Goal: Task Accomplishment & Management: Complete application form

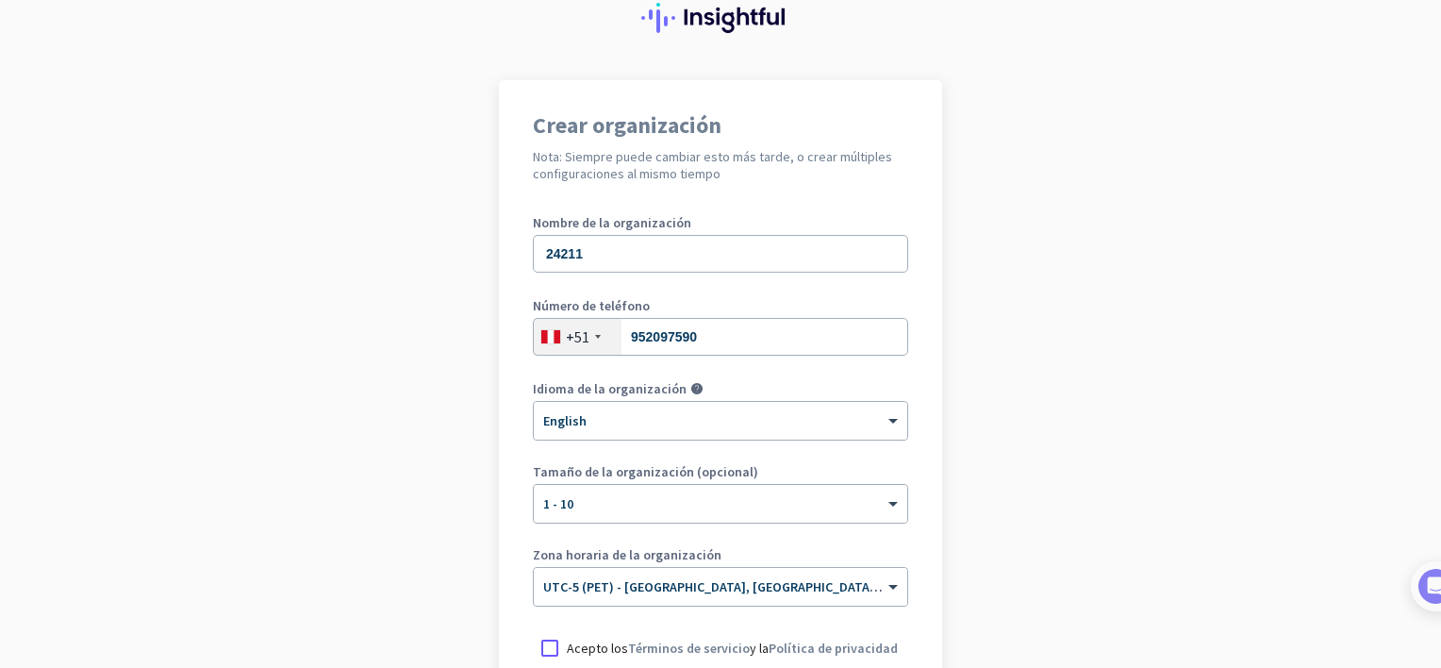
scroll to position [302, 0]
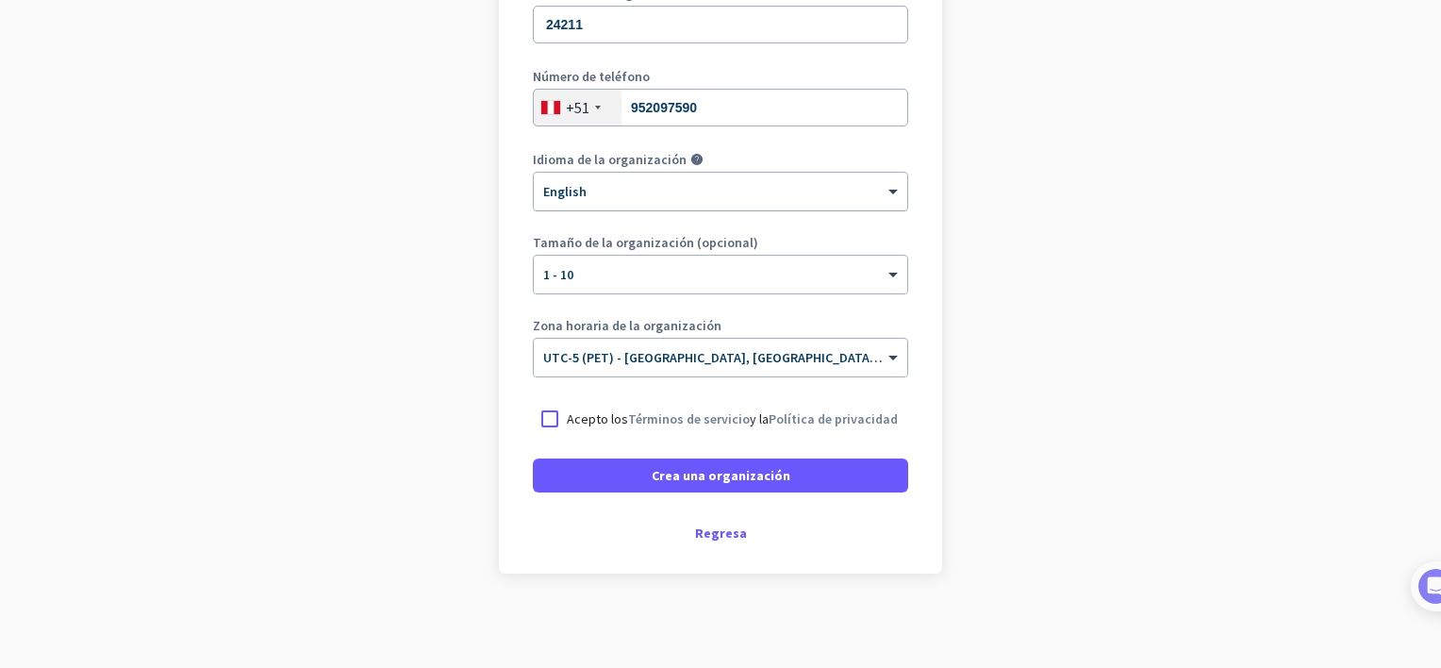
click at [669, 187] on div at bounding box center [720, 185] width 373 height 16
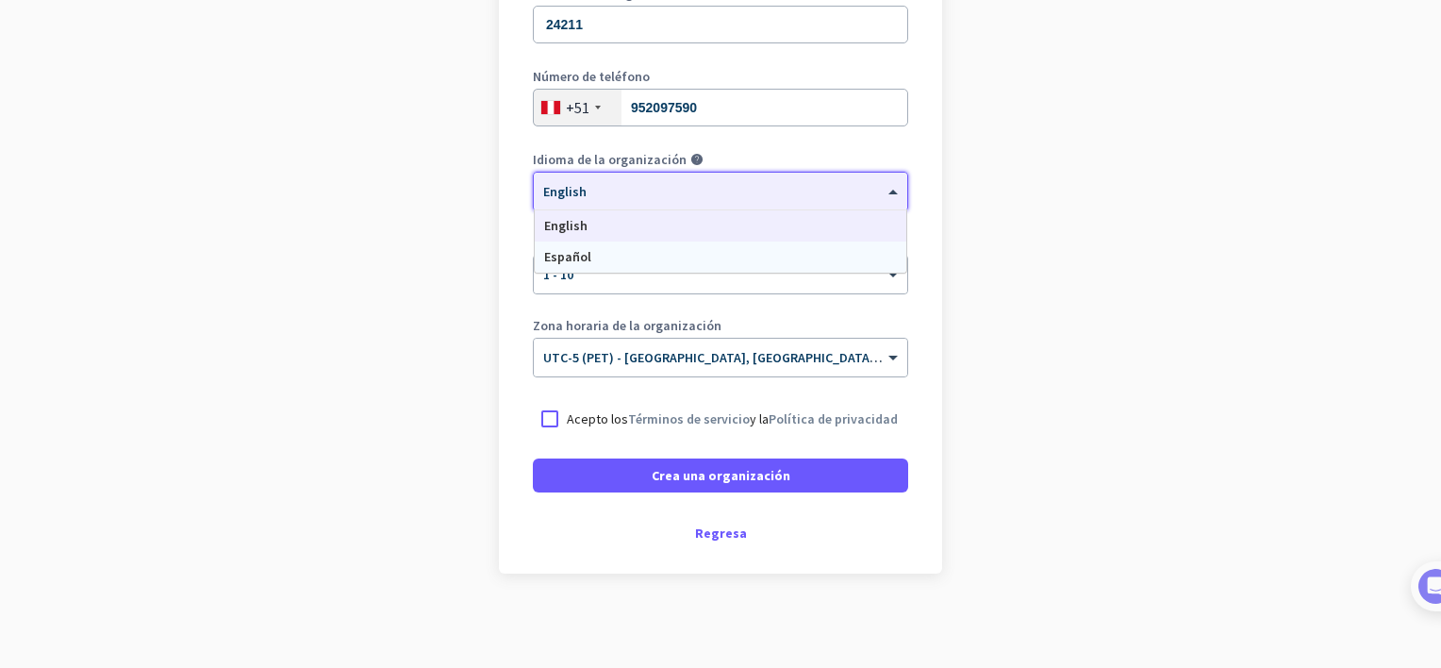
click at [657, 258] on div "Español" at bounding box center [721, 256] width 372 height 31
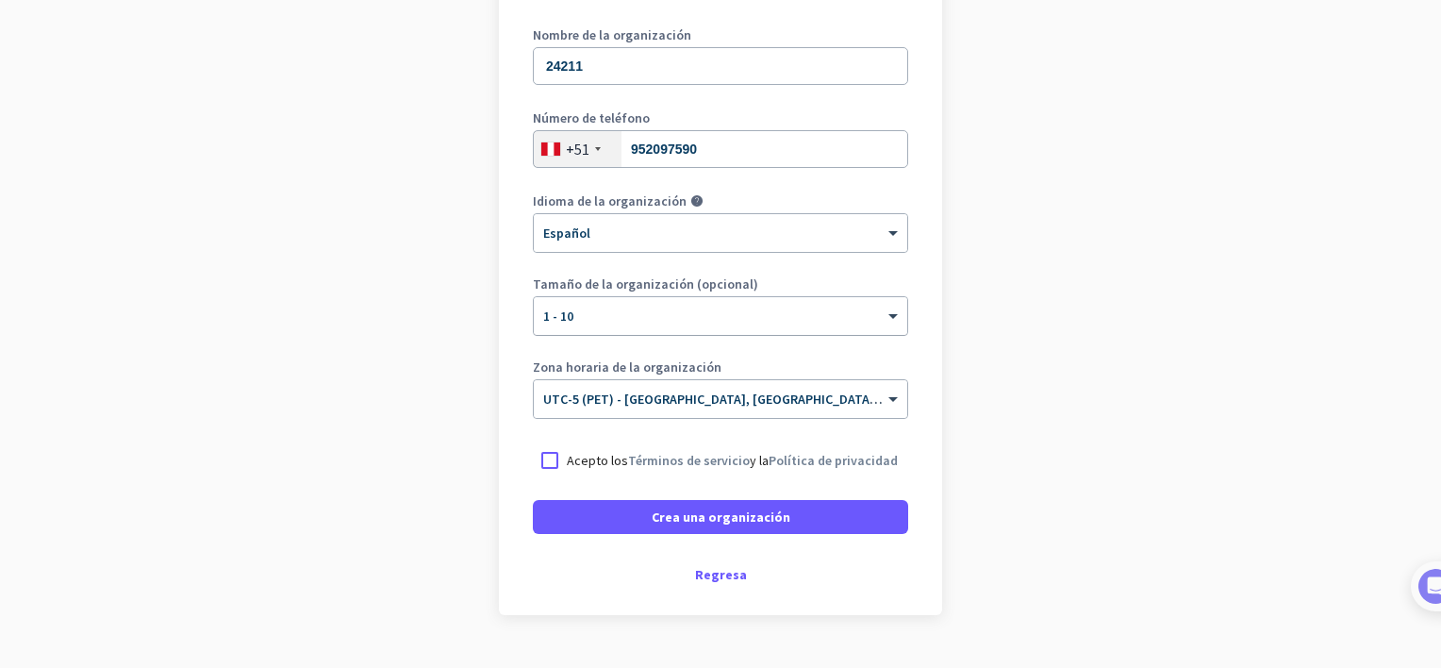
scroll to position [283, 0]
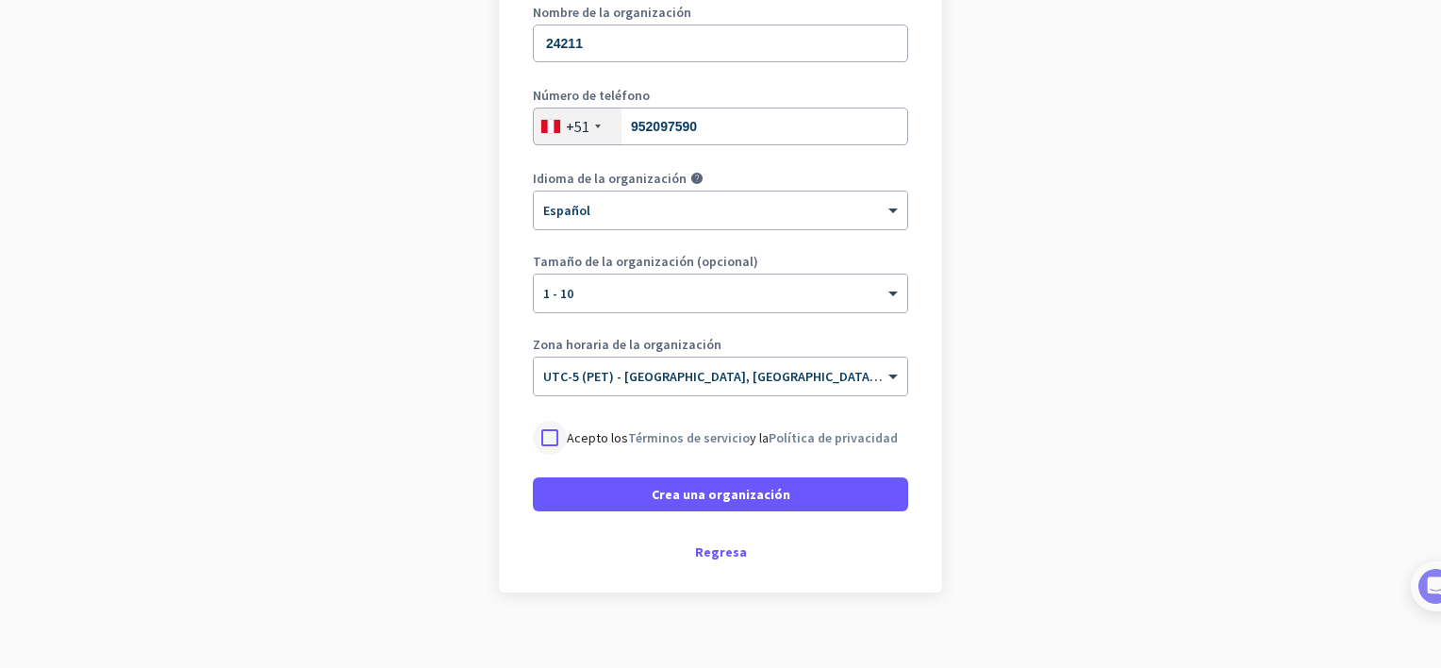
click at [542, 436] on div at bounding box center [550, 438] width 34 height 34
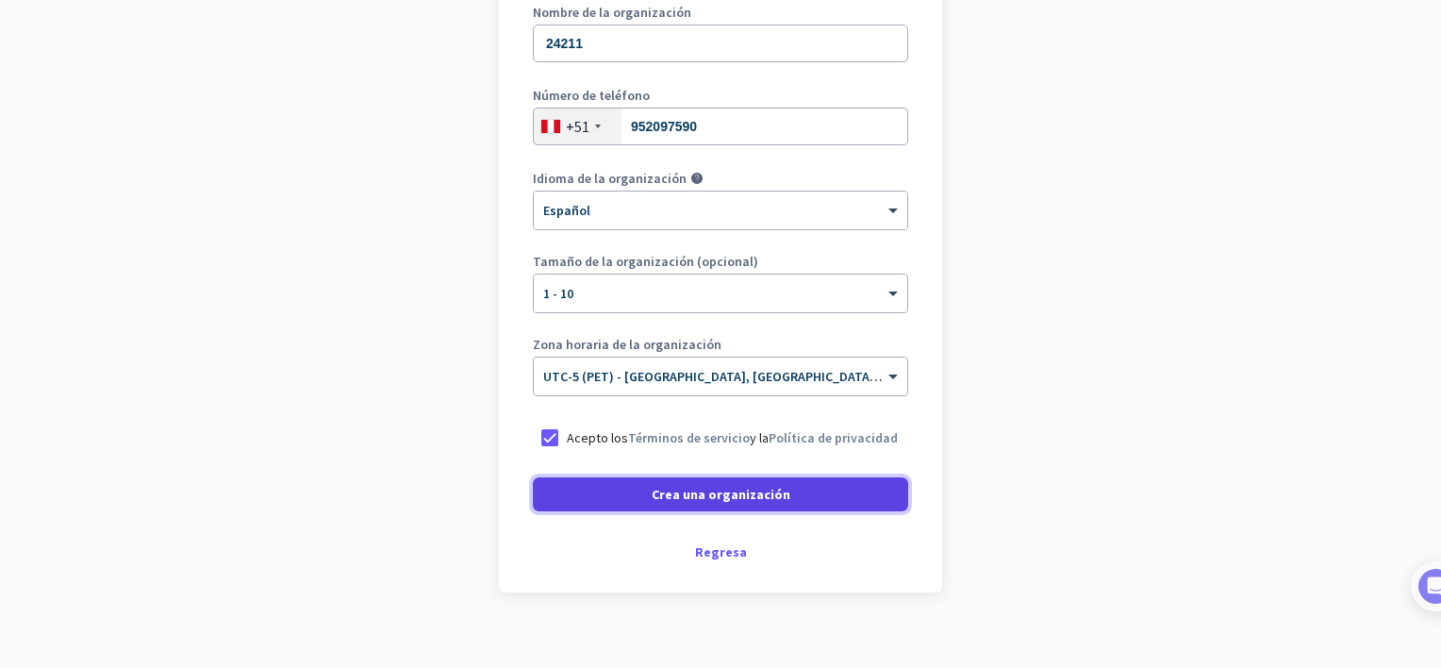
click at [619, 487] on span at bounding box center [720, 493] width 375 height 45
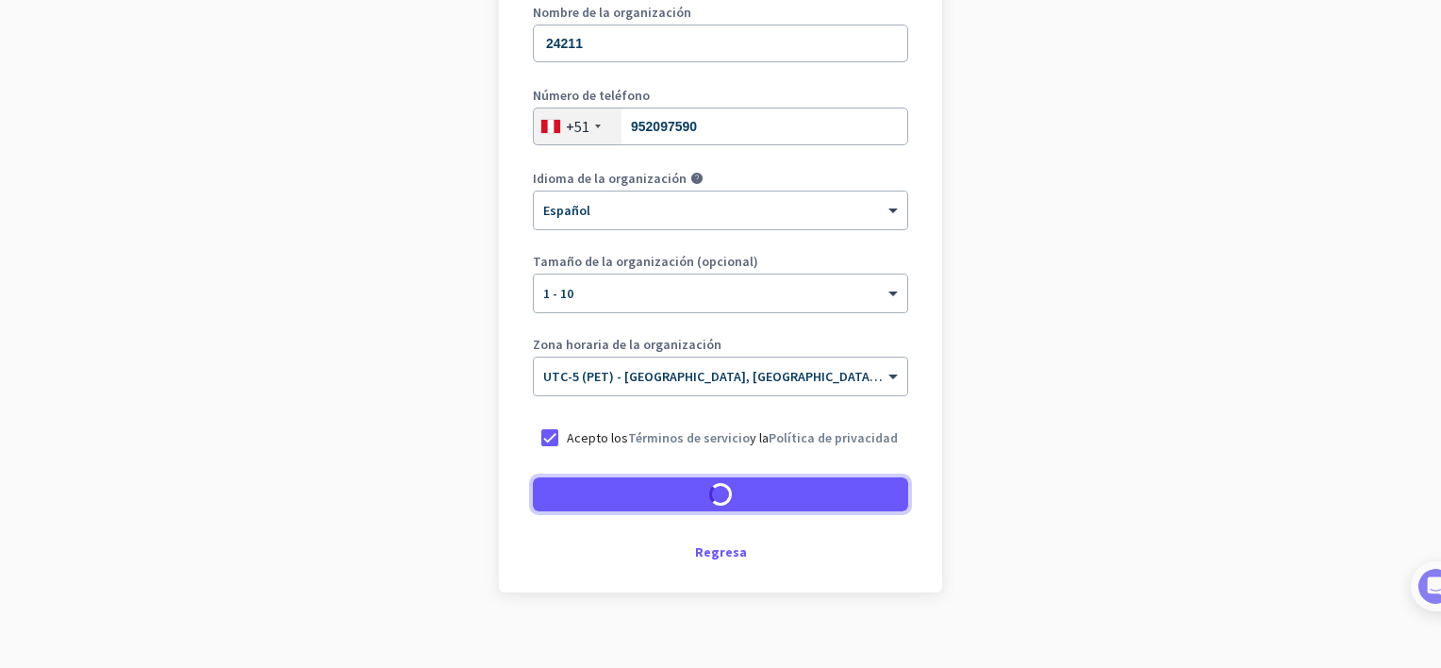
scroll to position [245, 0]
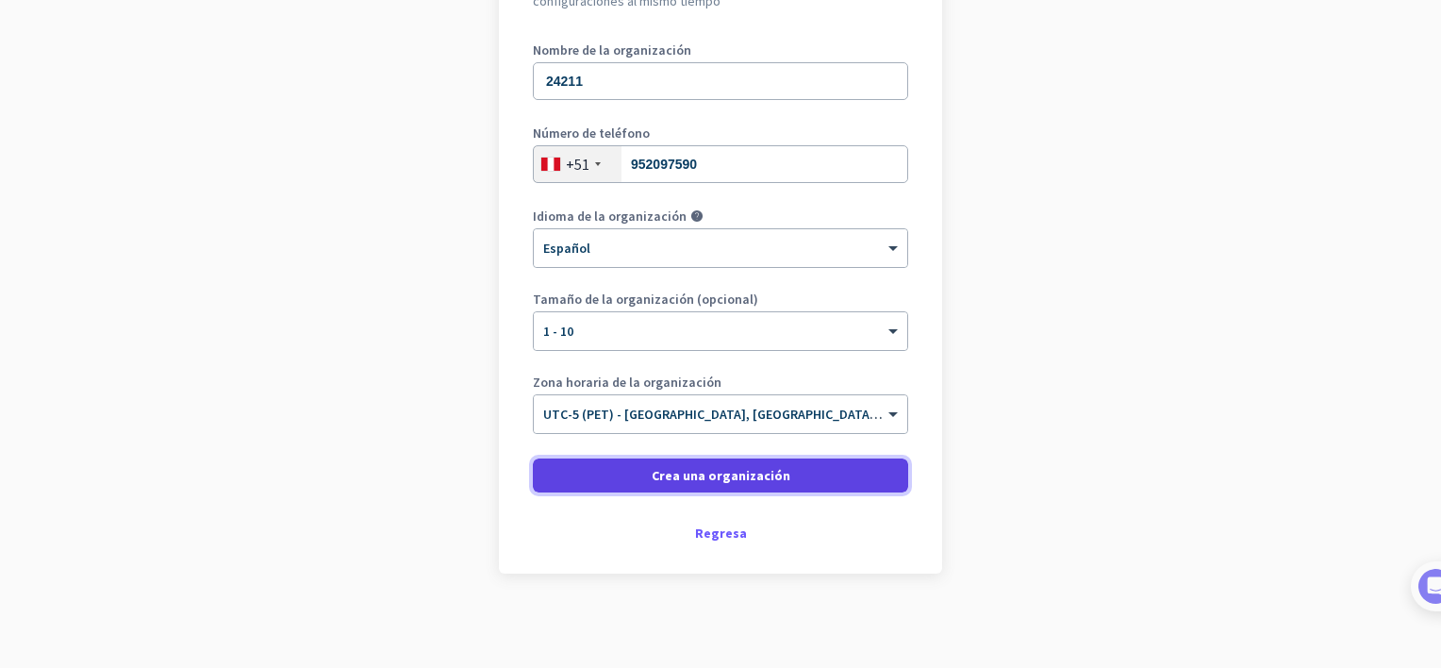
click at [809, 470] on span at bounding box center [720, 475] width 375 height 45
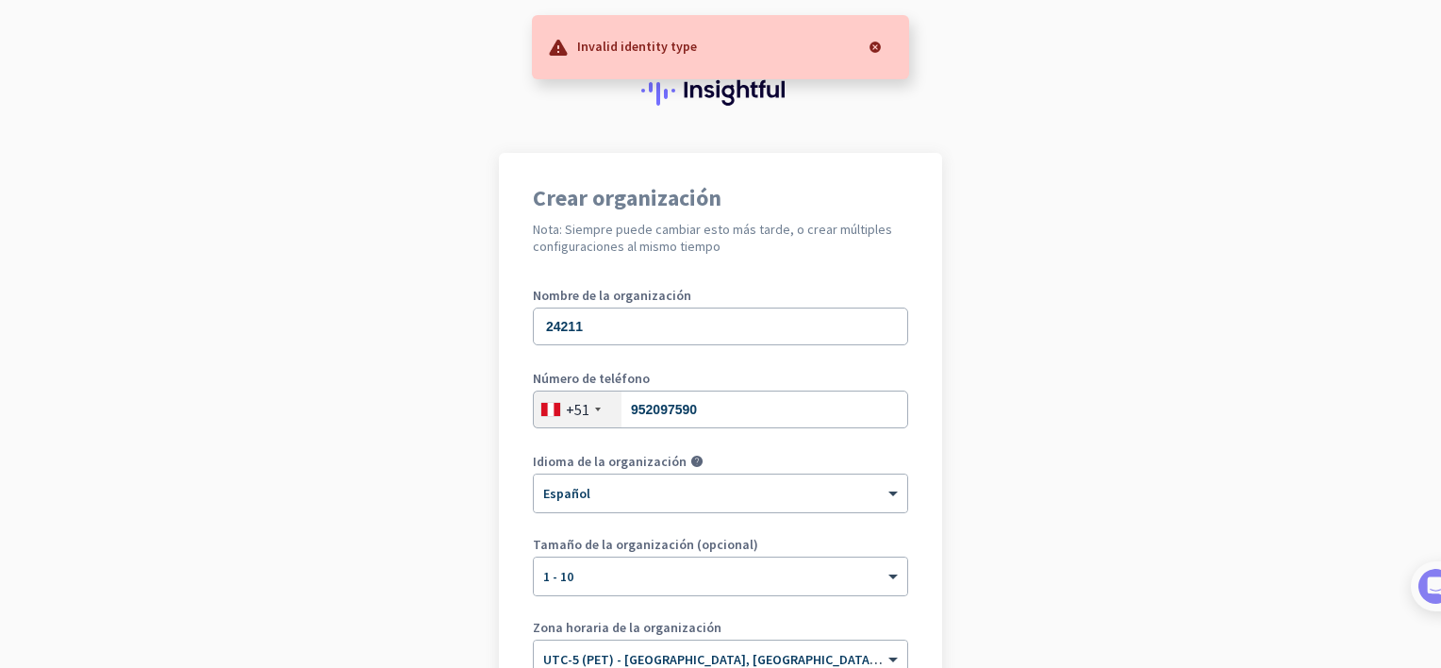
scroll to position [60, 0]
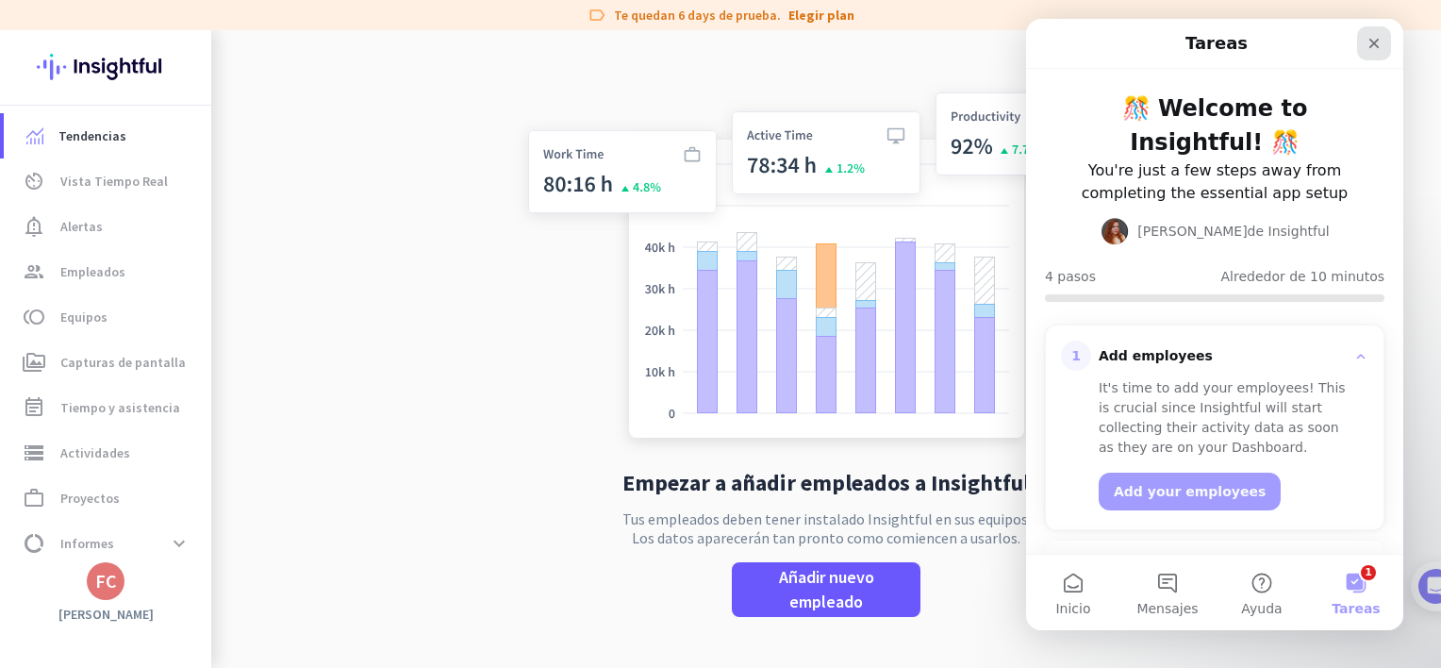
click at [1373, 53] on div "Cerrar" at bounding box center [1374, 43] width 34 height 34
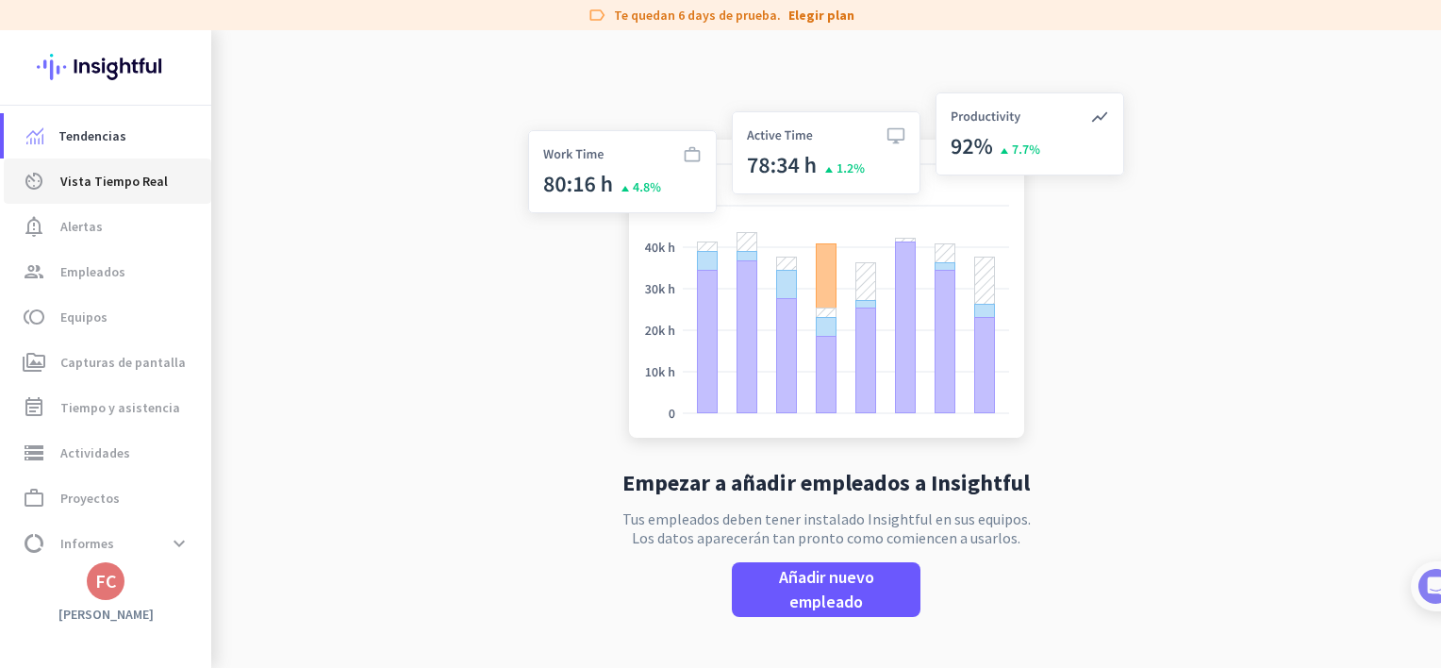
click at [114, 178] on span "Vista Tiempo Real" at bounding box center [113, 181] width 107 height 23
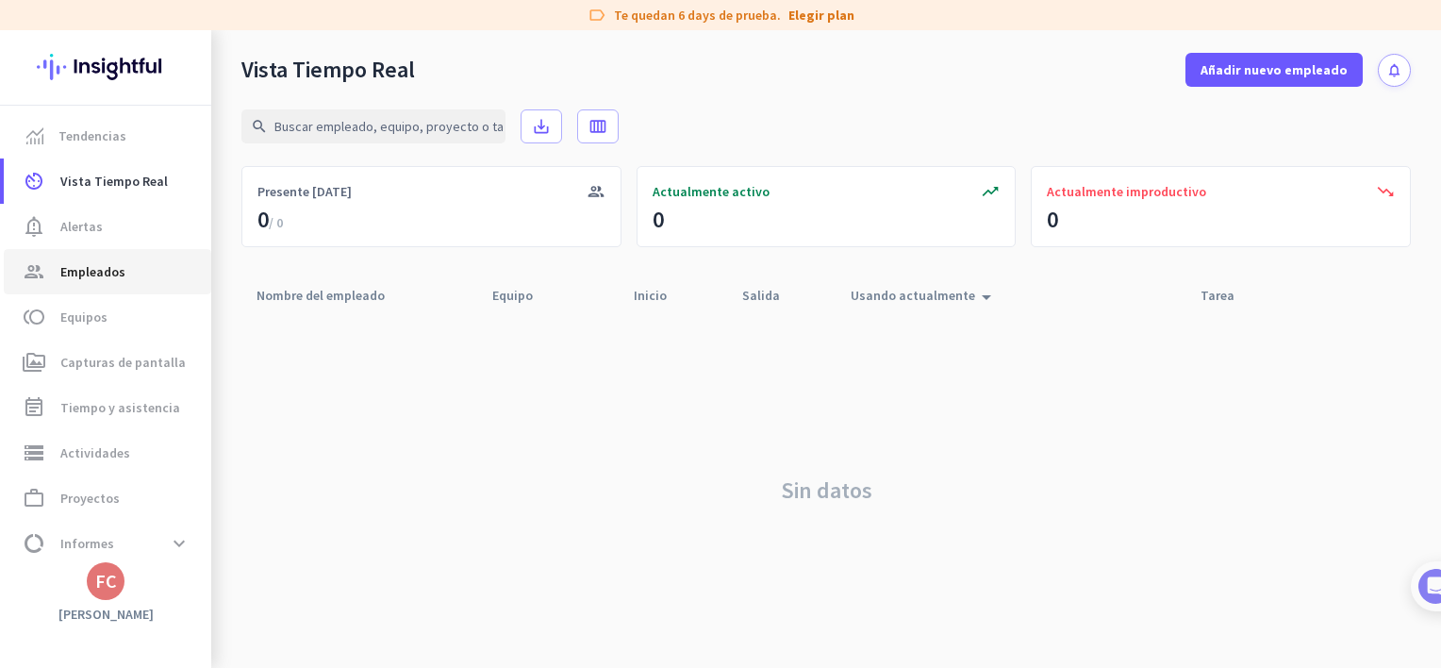
click at [143, 273] on span "group Empleados" at bounding box center [107, 271] width 177 height 23
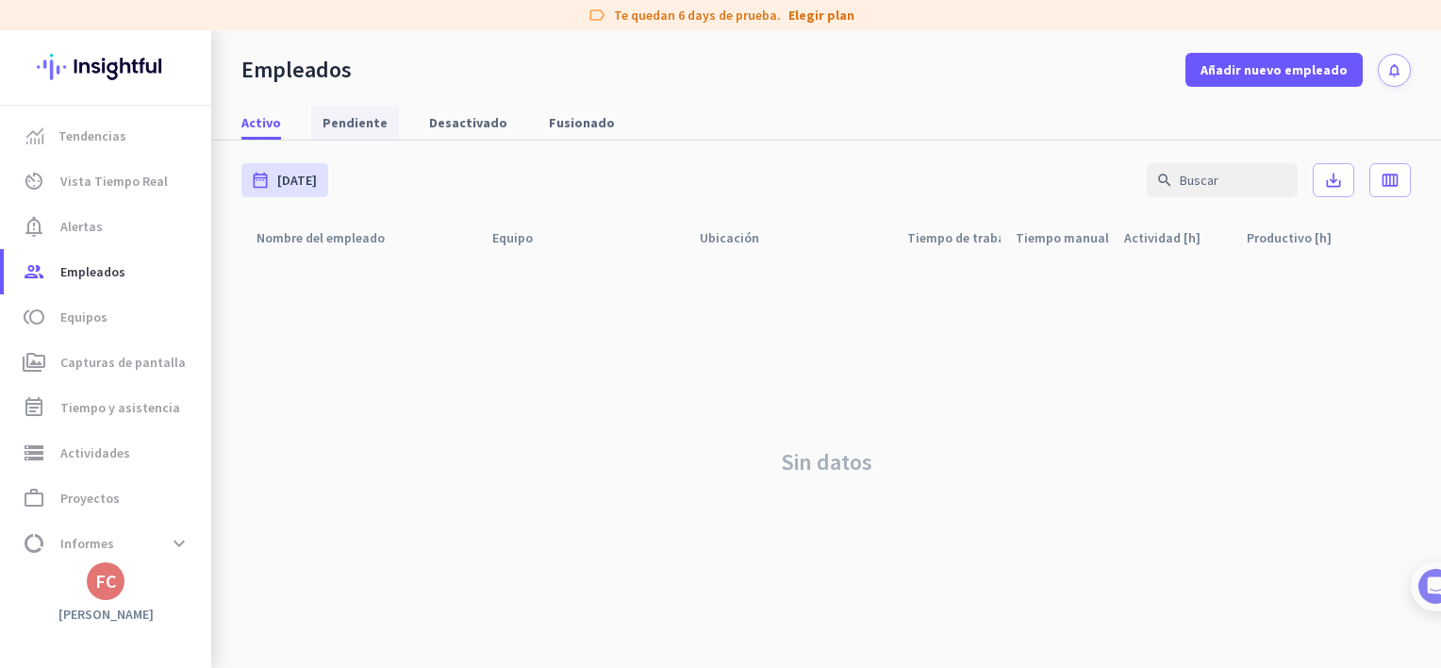
click at [363, 127] on span "Pendiente" at bounding box center [354, 122] width 65 height 19
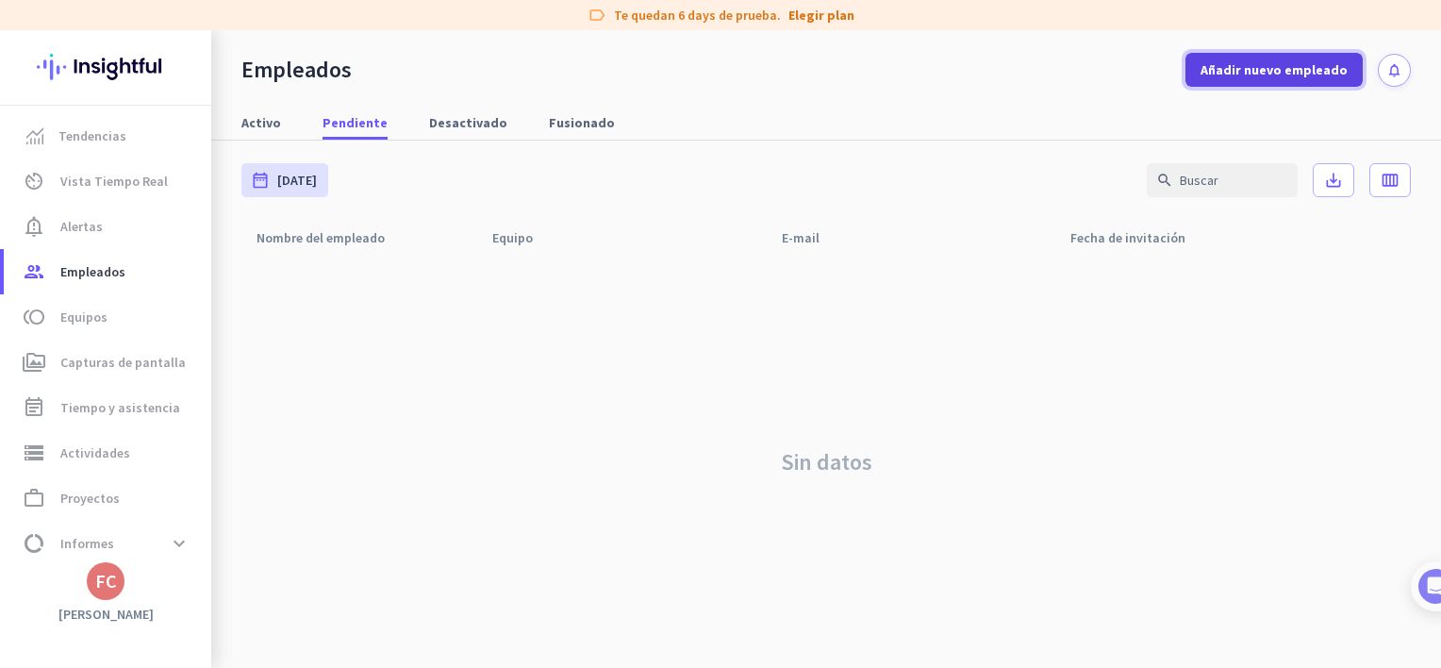
click at [1322, 68] on span "Añadir nuevo empleado" at bounding box center [1273, 69] width 147 height 19
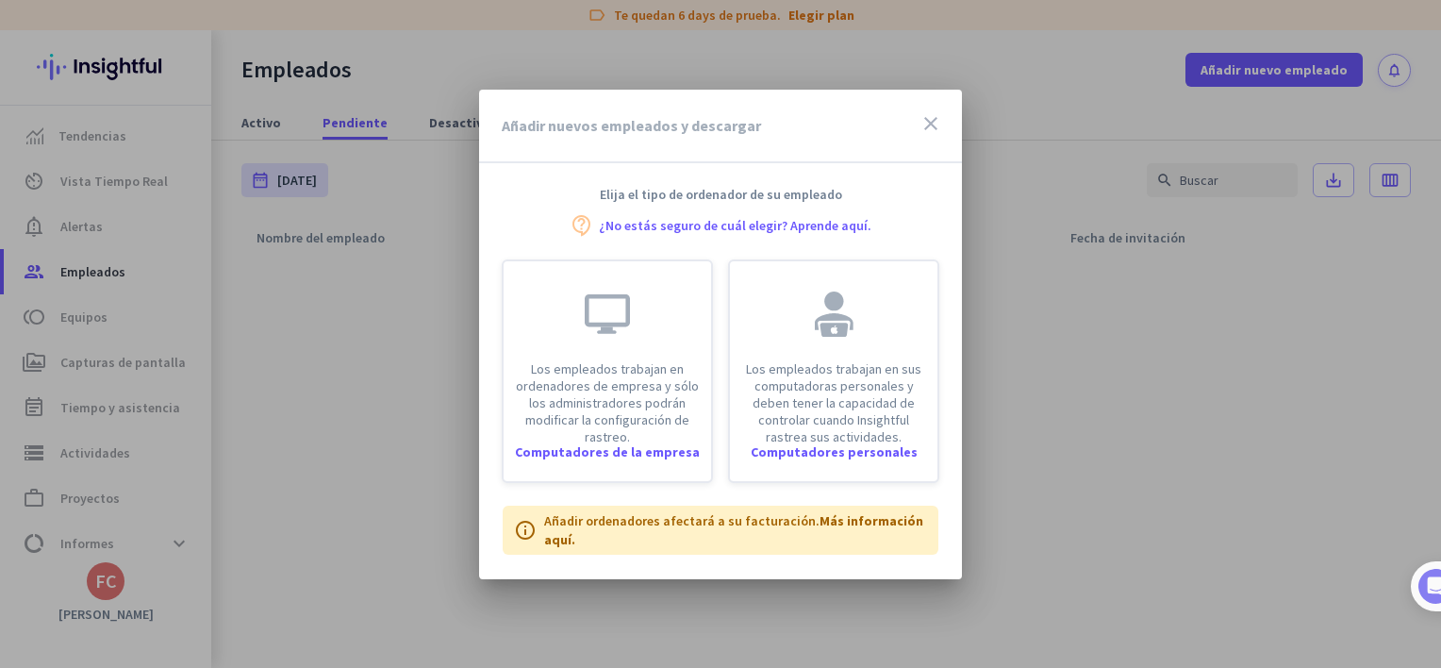
click at [928, 124] on icon "close" at bounding box center [930, 123] width 23 height 23
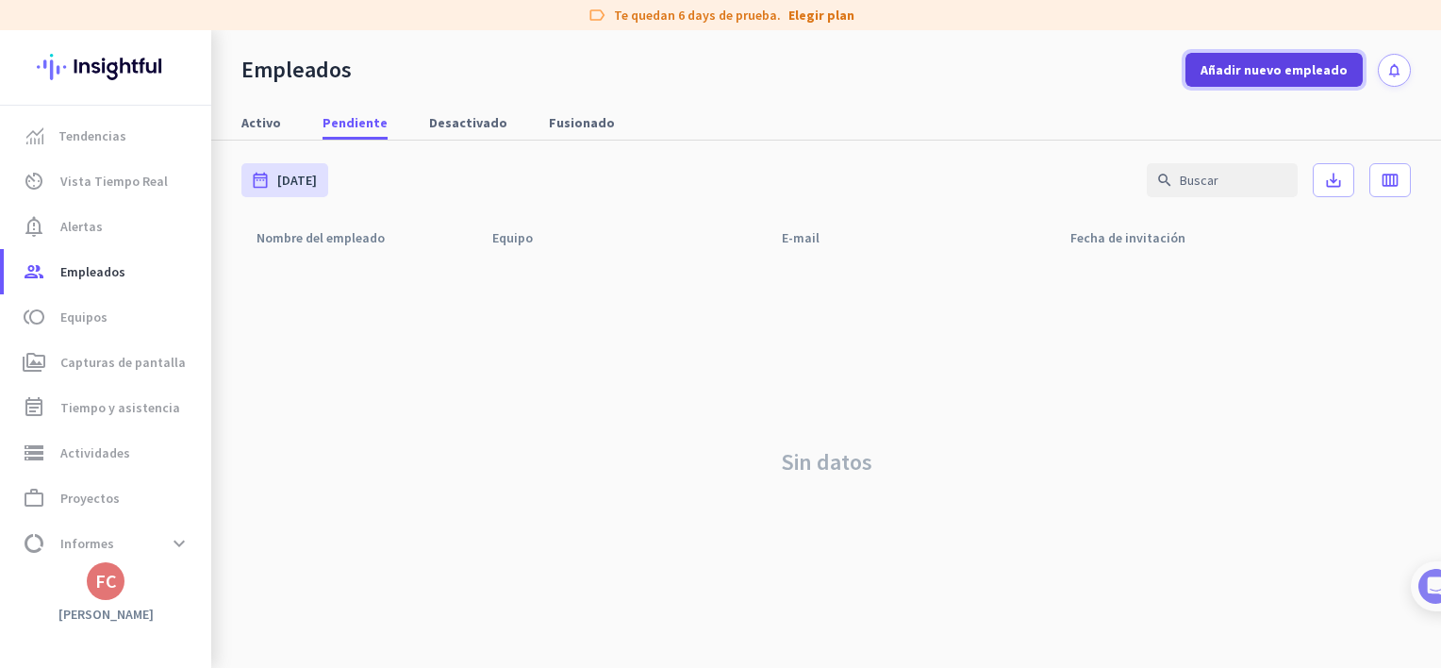
click at [1305, 79] on span at bounding box center [1273, 69] width 177 height 45
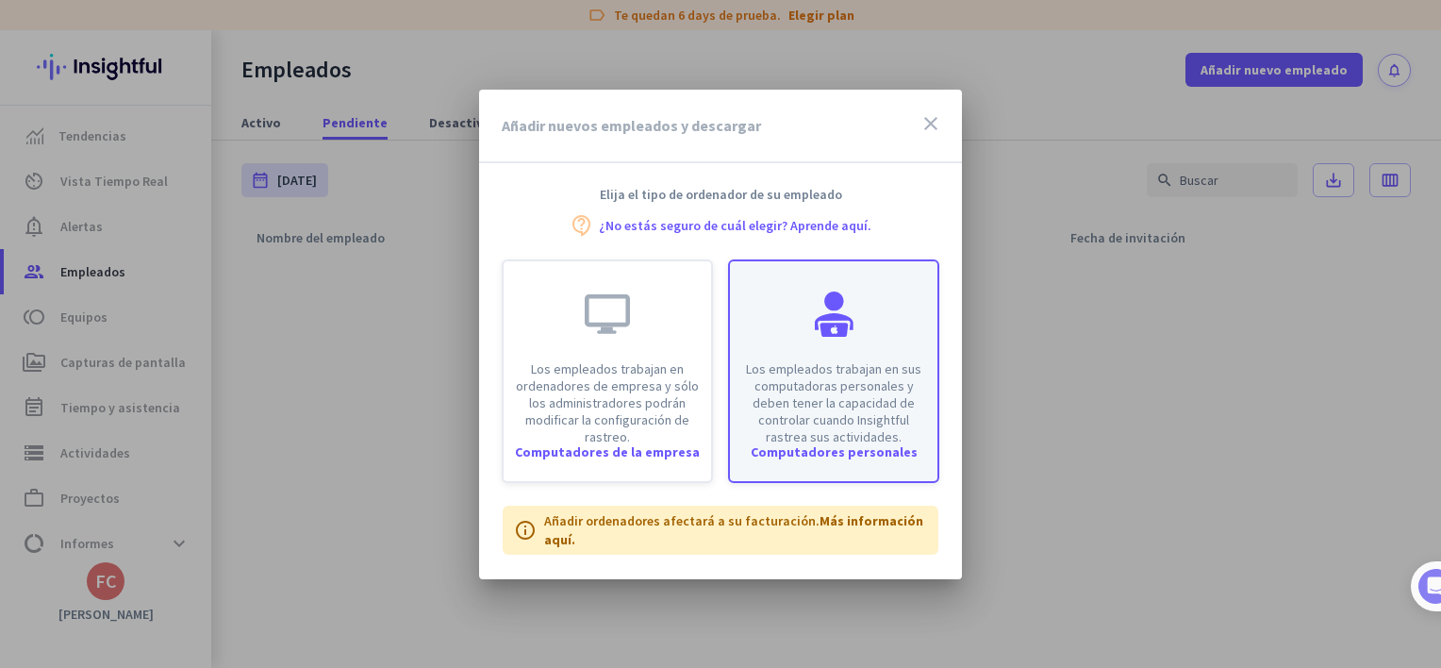
click at [879, 429] on p "Los empleados trabajan en sus computadoras personales y deben tener la capacida…" at bounding box center [833, 402] width 185 height 85
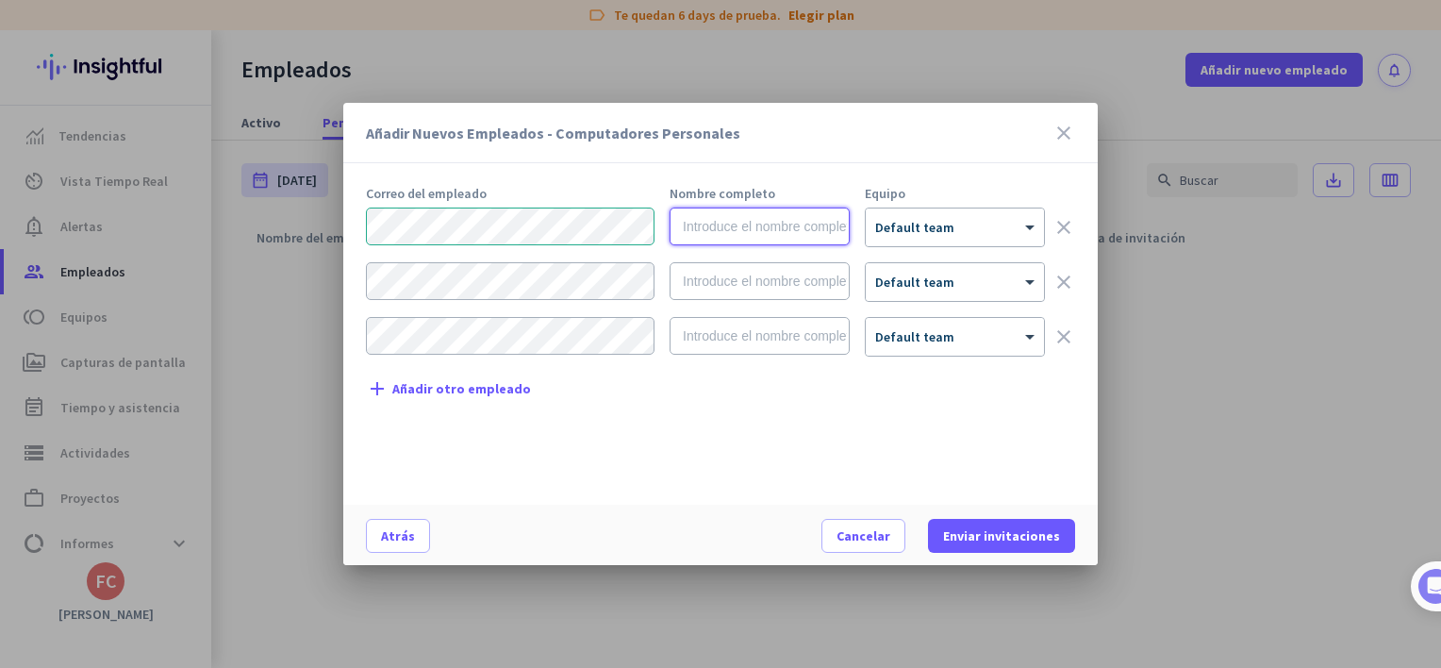
click at [743, 219] on input "text" at bounding box center [759, 226] width 180 height 38
type input "[PERSON_NAME]"
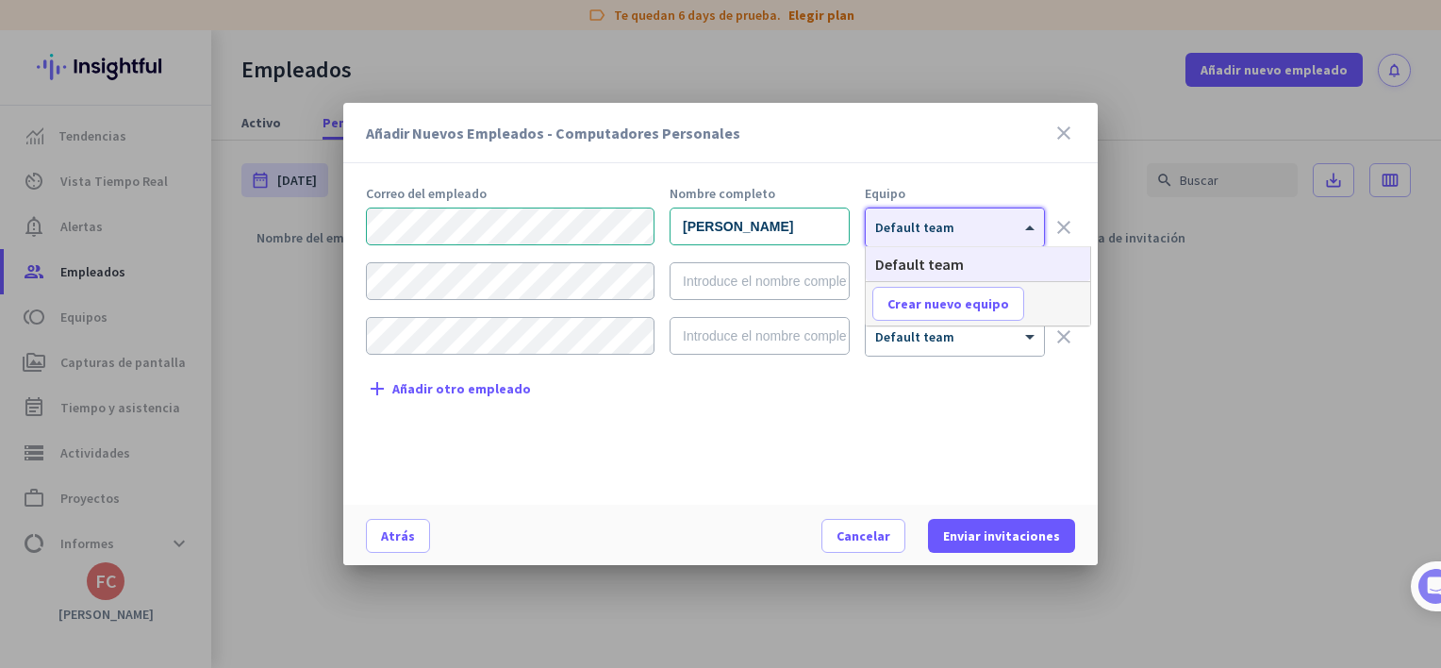
click at [995, 231] on div "× Default team" at bounding box center [943, 228] width 155 height 16
click at [988, 292] on span at bounding box center [948, 303] width 150 height 45
click at [969, 306] on input "text" at bounding box center [942, 304] width 140 height 34
type input "logistica"
click at [1068, 302] on span "Guardar" at bounding box center [1054, 303] width 52 height 17
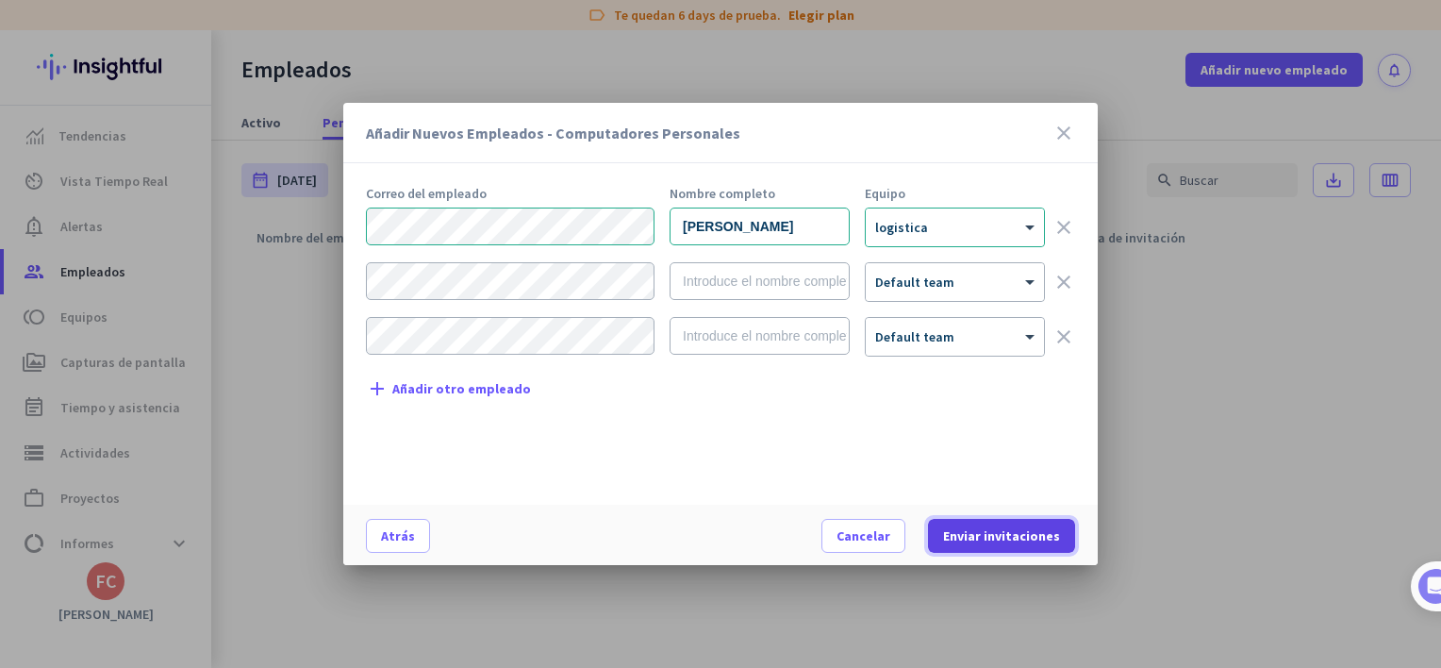
click at [1013, 537] on span "Enviar invitaciones" at bounding box center [1001, 535] width 117 height 19
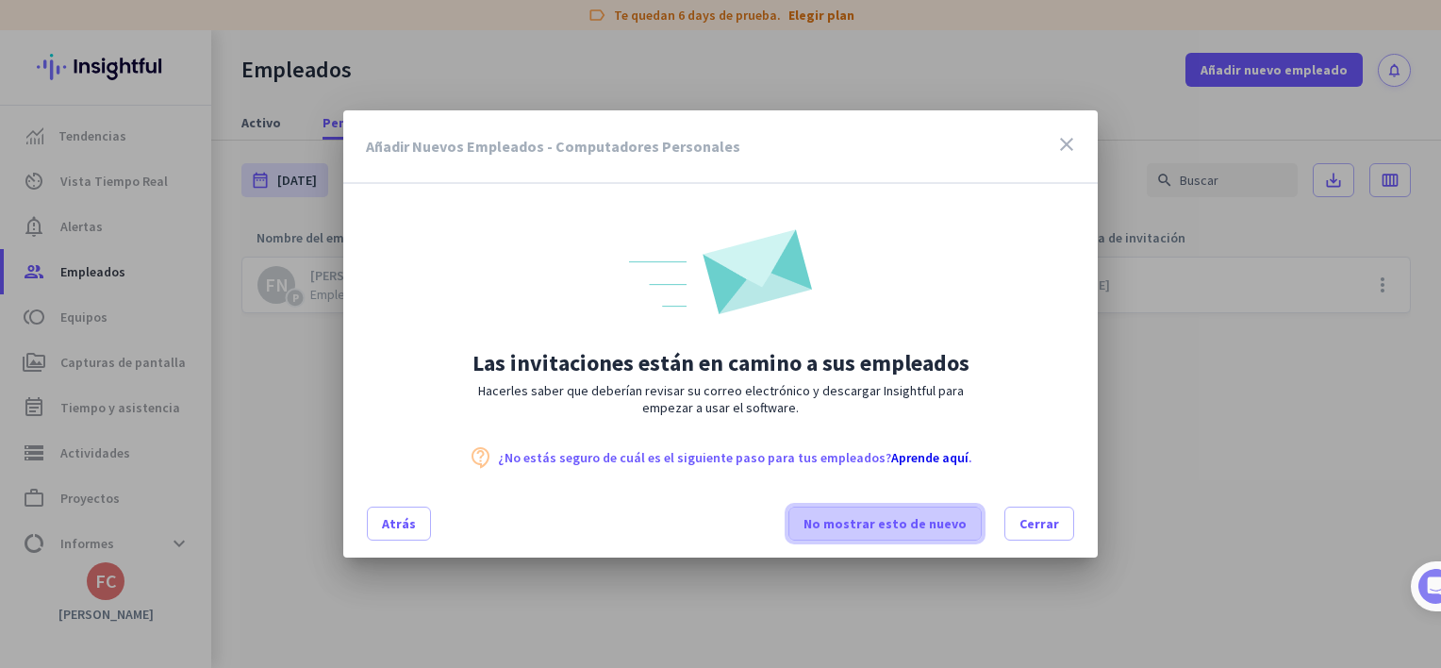
click at [906, 525] on span "No mostrar esto de nuevo" at bounding box center [884, 523] width 163 height 19
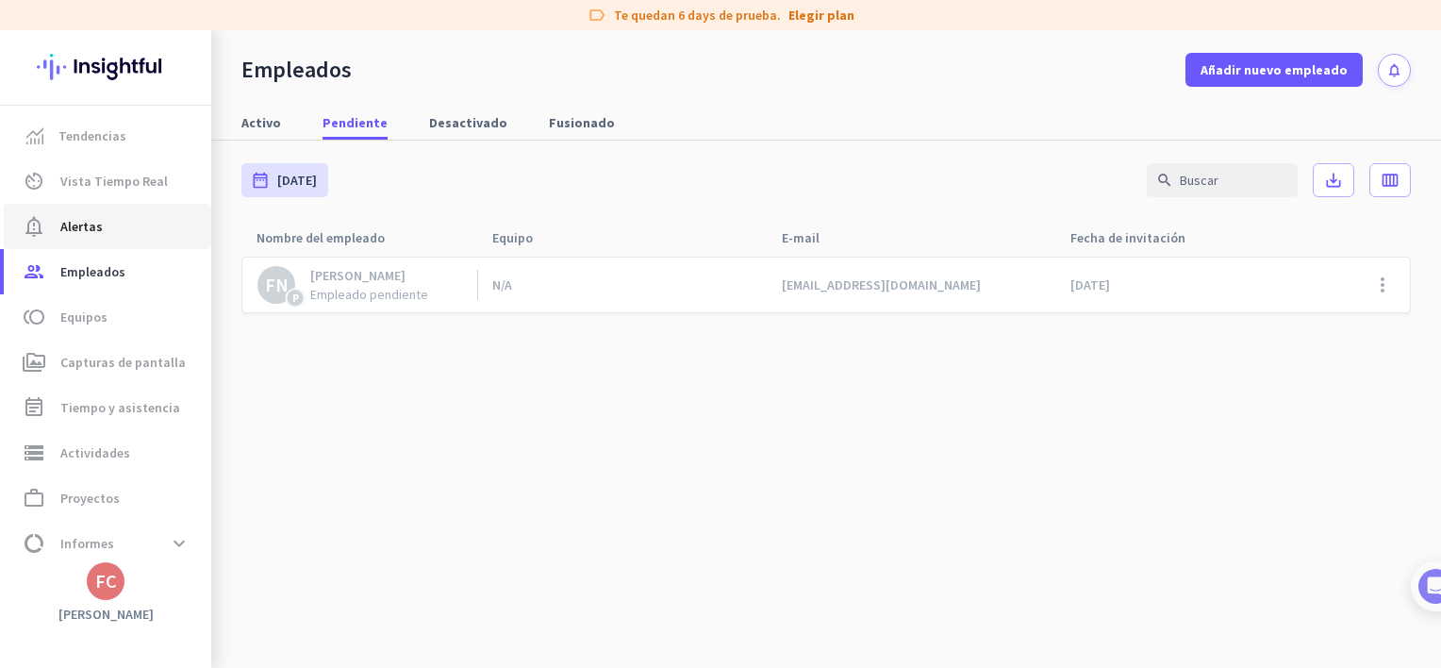
click at [136, 221] on span "notification_important Alertas" at bounding box center [107, 226] width 177 height 23
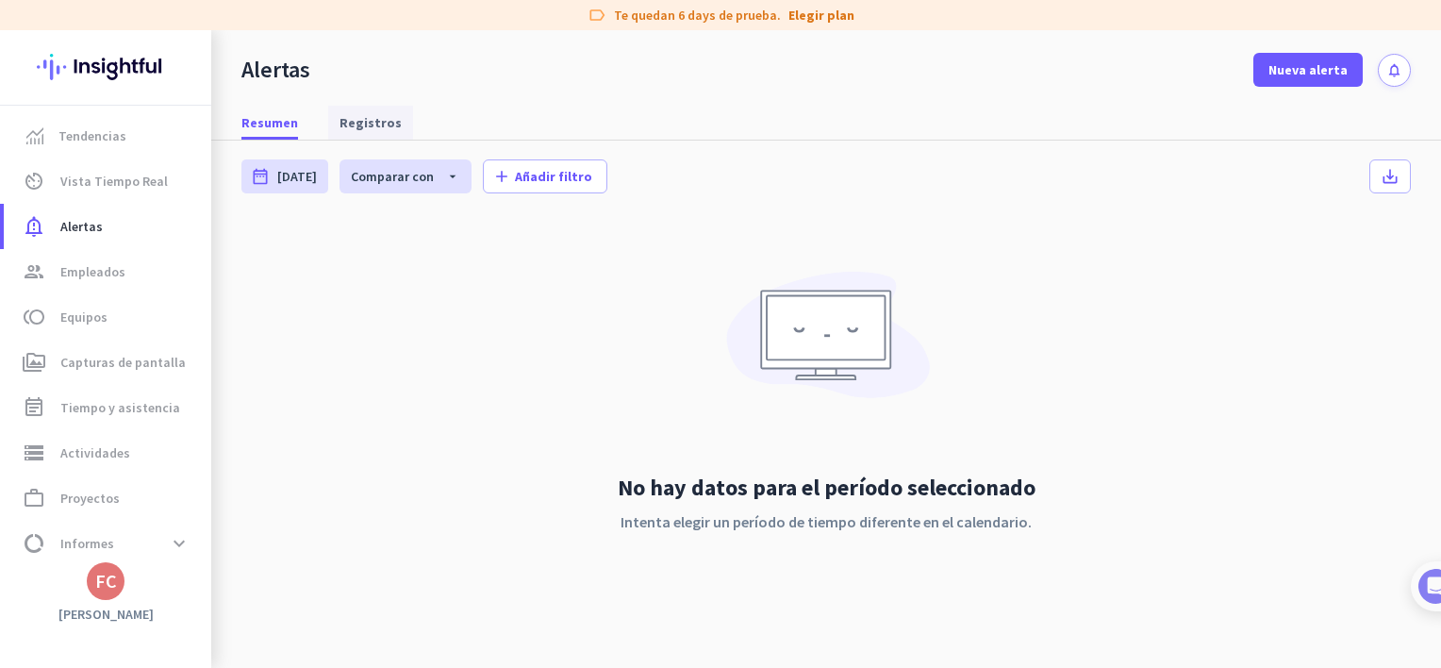
click at [380, 128] on span "Registros" at bounding box center [370, 122] width 62 height 19
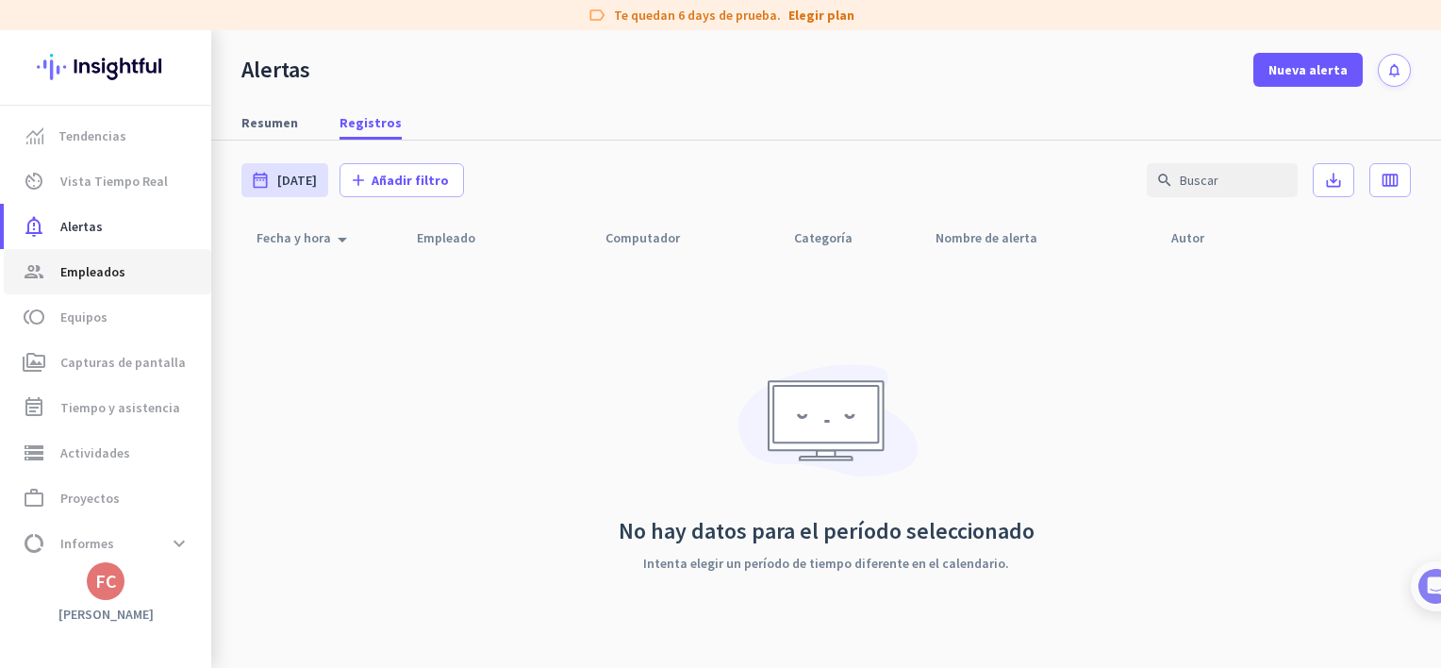
click at [134, 261] on span "group Empleados" at bounding box center [107, 271] width 177 height 23
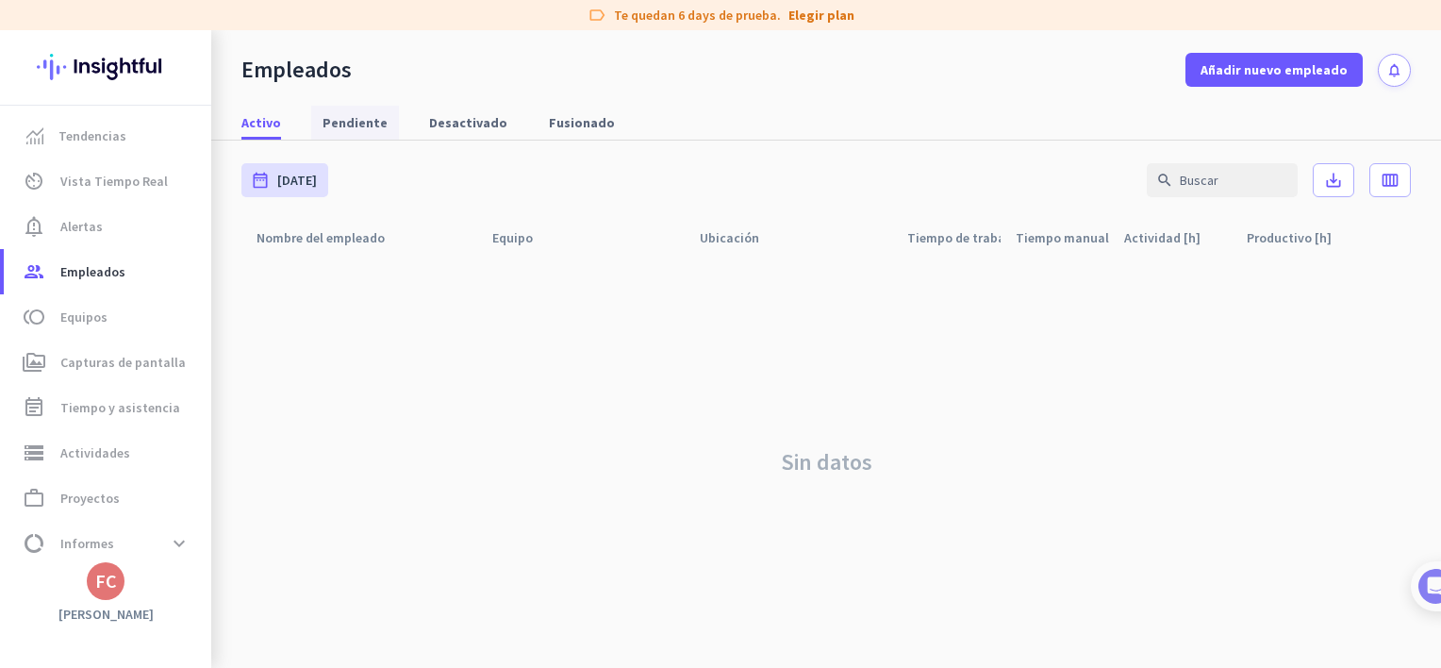
click at [357, 121] on span "Pendiente" at bounding box center [354, 122] width 65 height 19
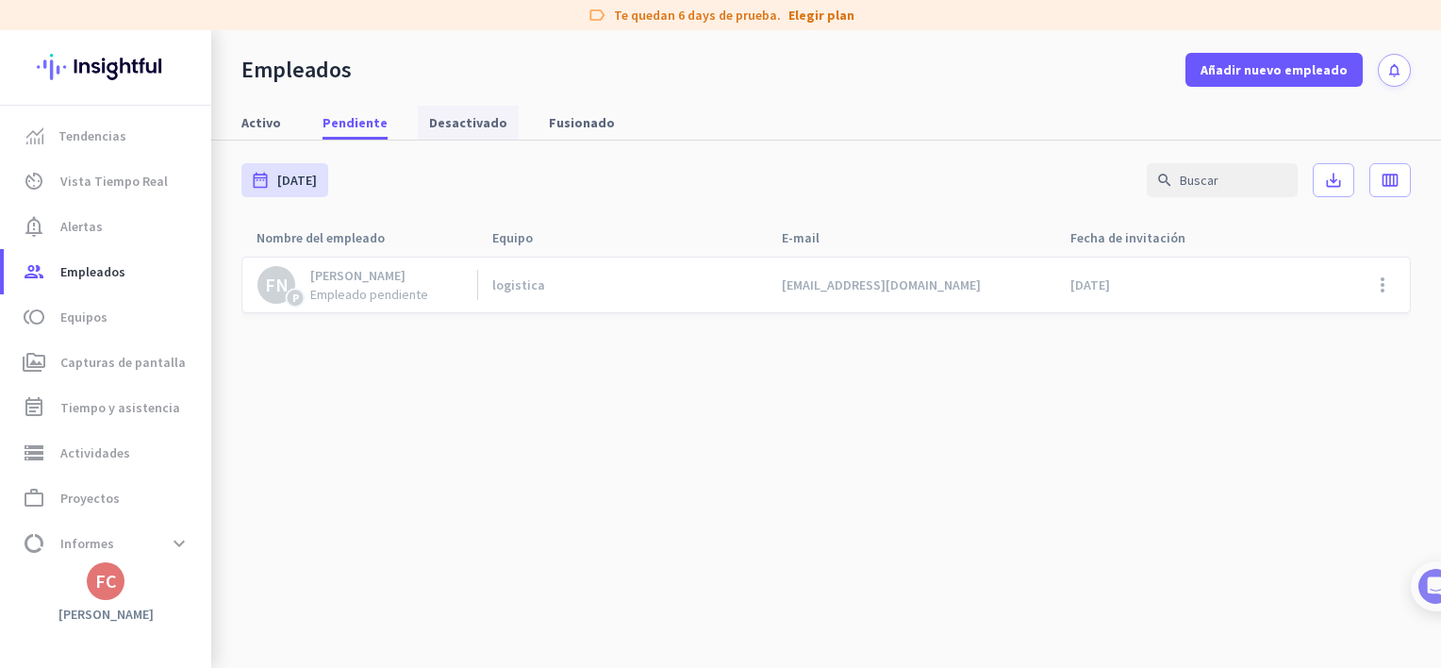
click at [454, 113] on span "Desactivado" at bounding box center [468, 122] width 78 height 19
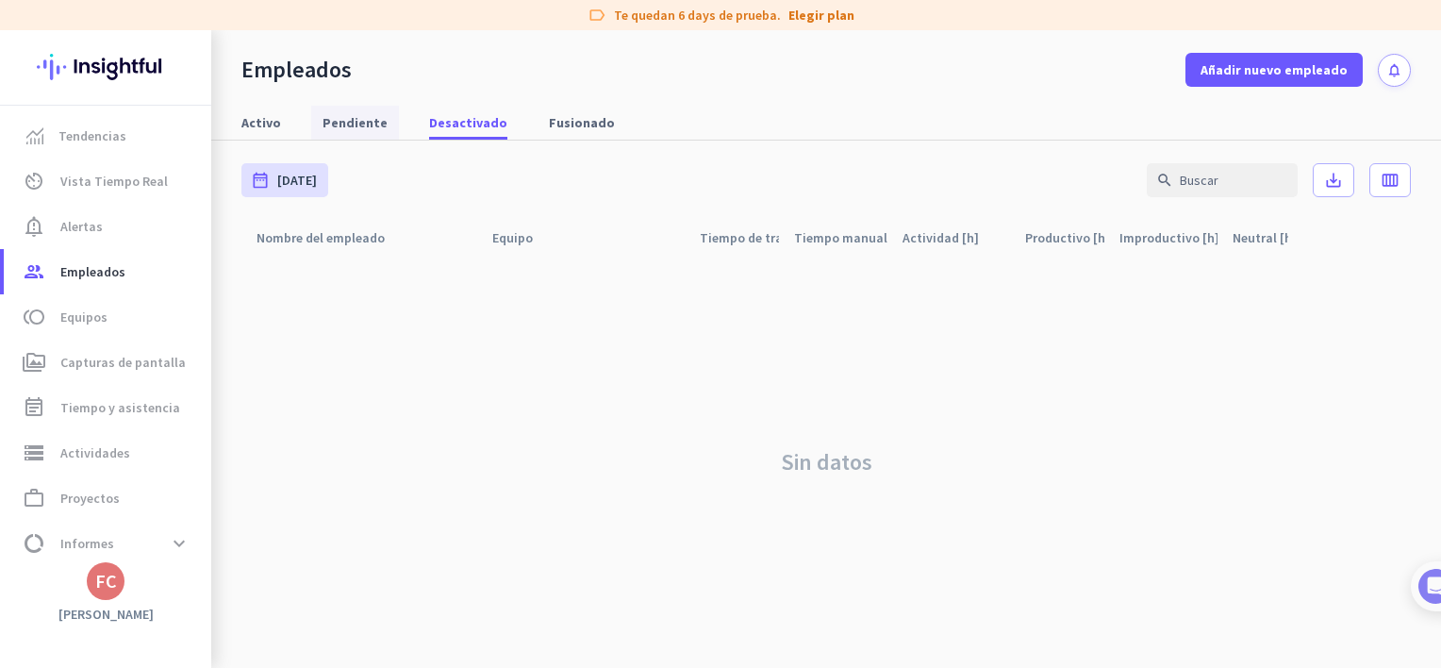
click at [355, 126] on span "Pendiente" at bounding box center [354, 122] width 65 height 19
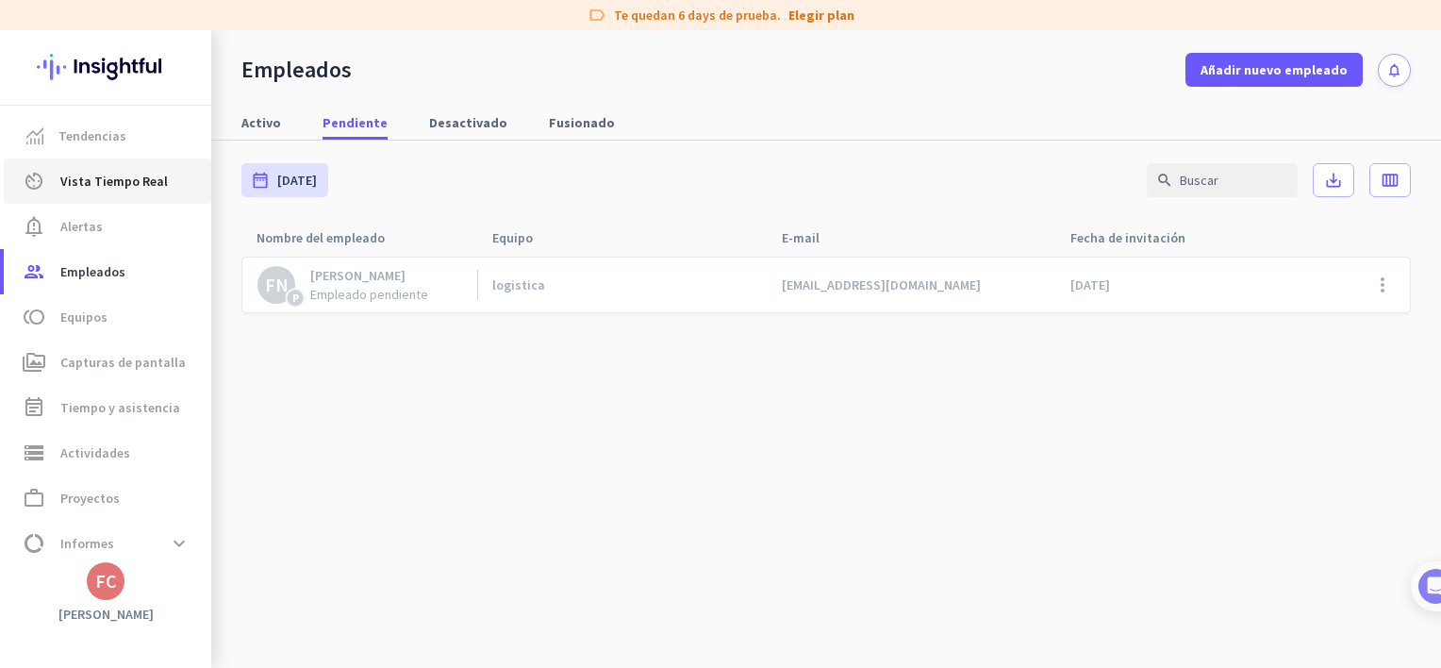
click at [118, 173] on span "Vista Tiempo Real" at bounding box center [113, 181] width 107 height 23
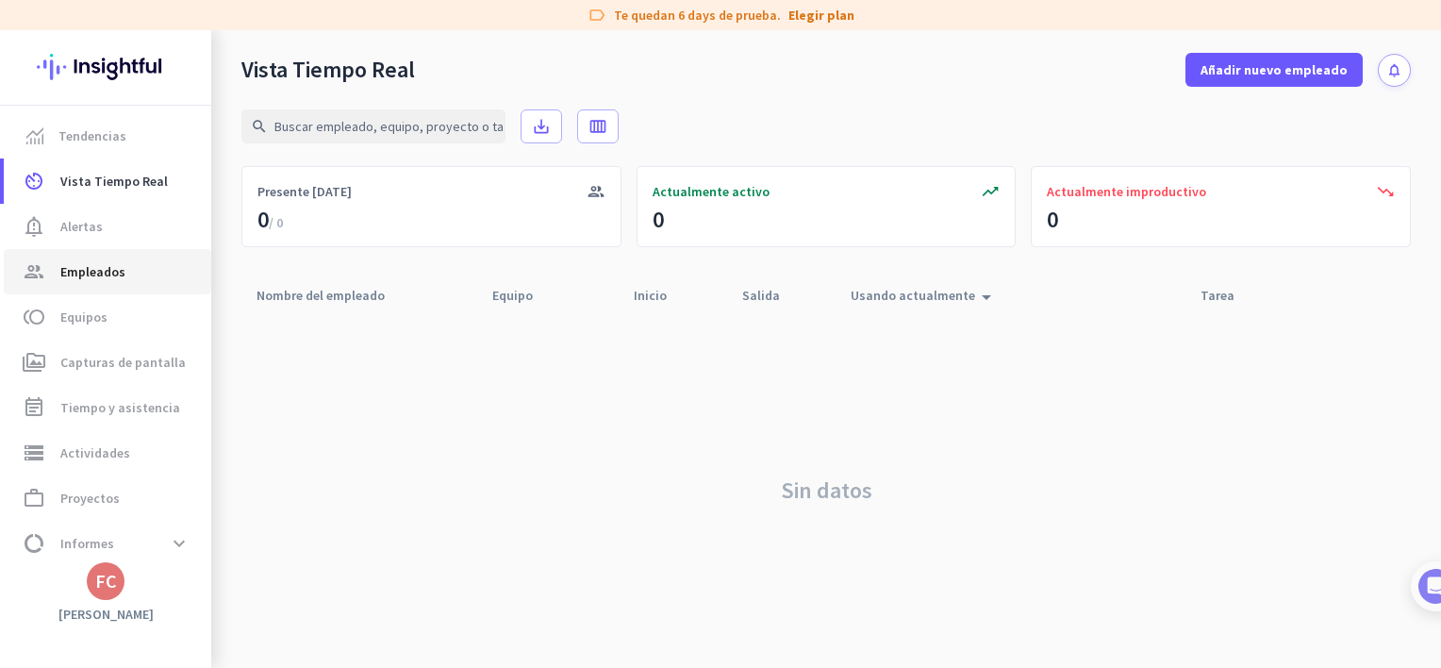
click at [118, 273] on span "Empleados" at bounding box center [92, 271] width 65 height 23
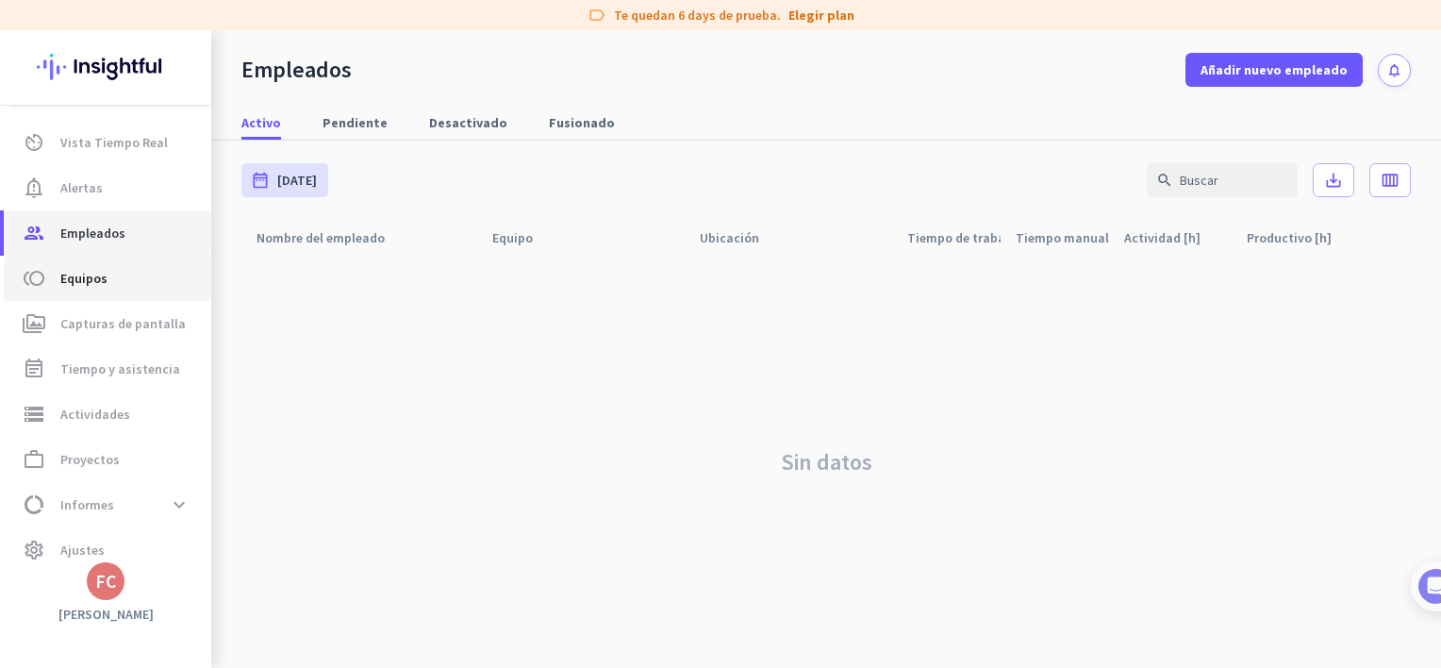
scroll to position [57, 0]
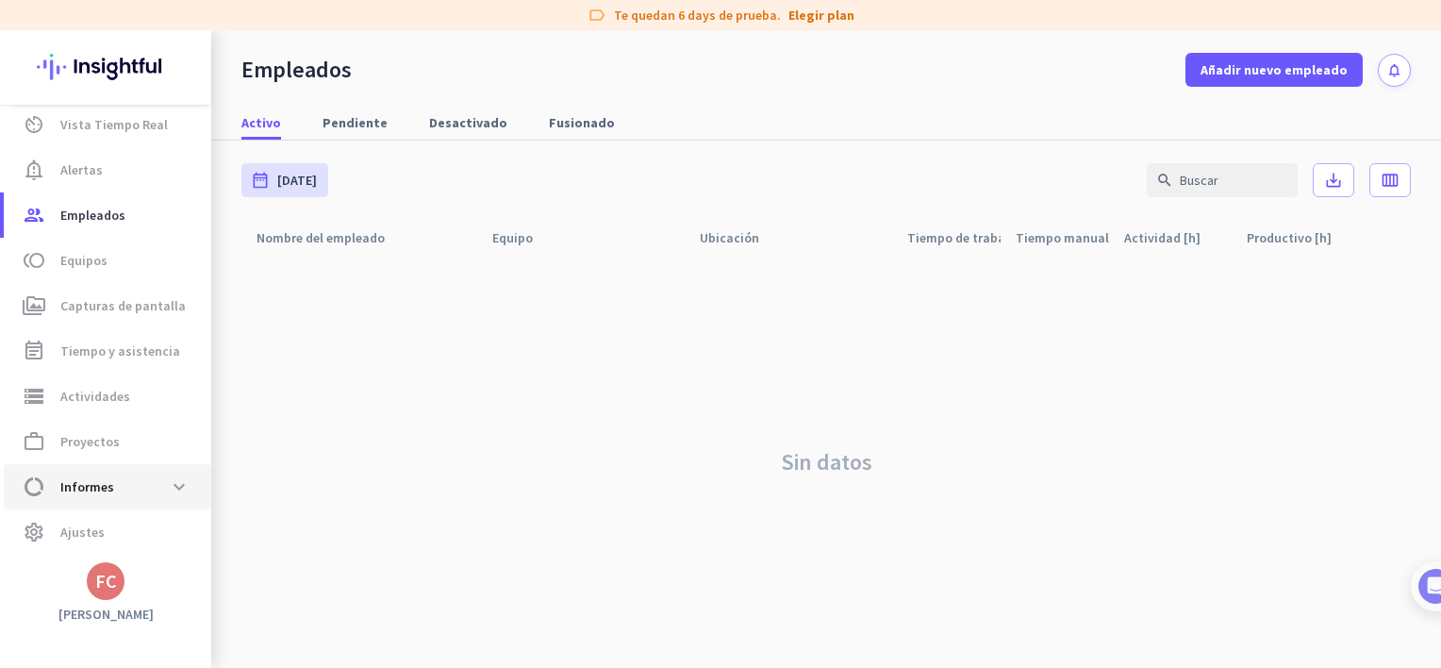
click at [154, 475] on span "data_usage Informes expand_more" at bounding box center [107, 487] width 177 height 34
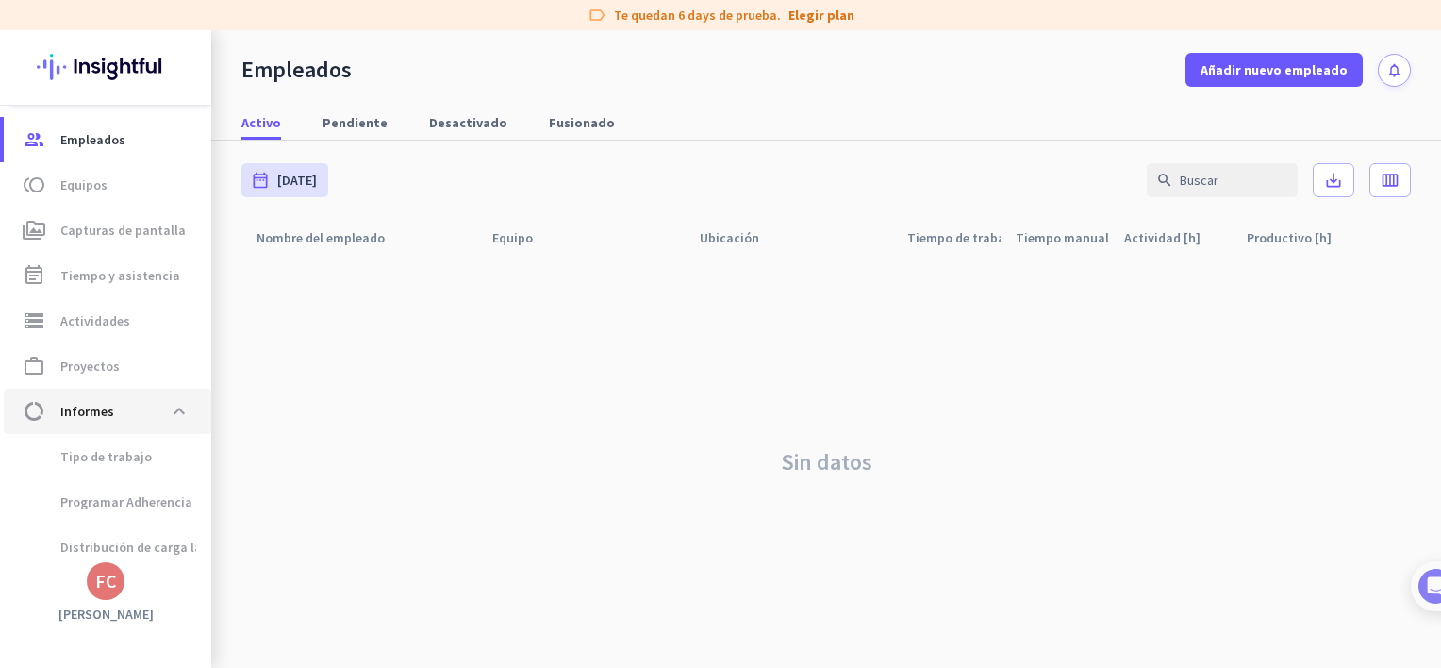
scroll to position [230, 0]
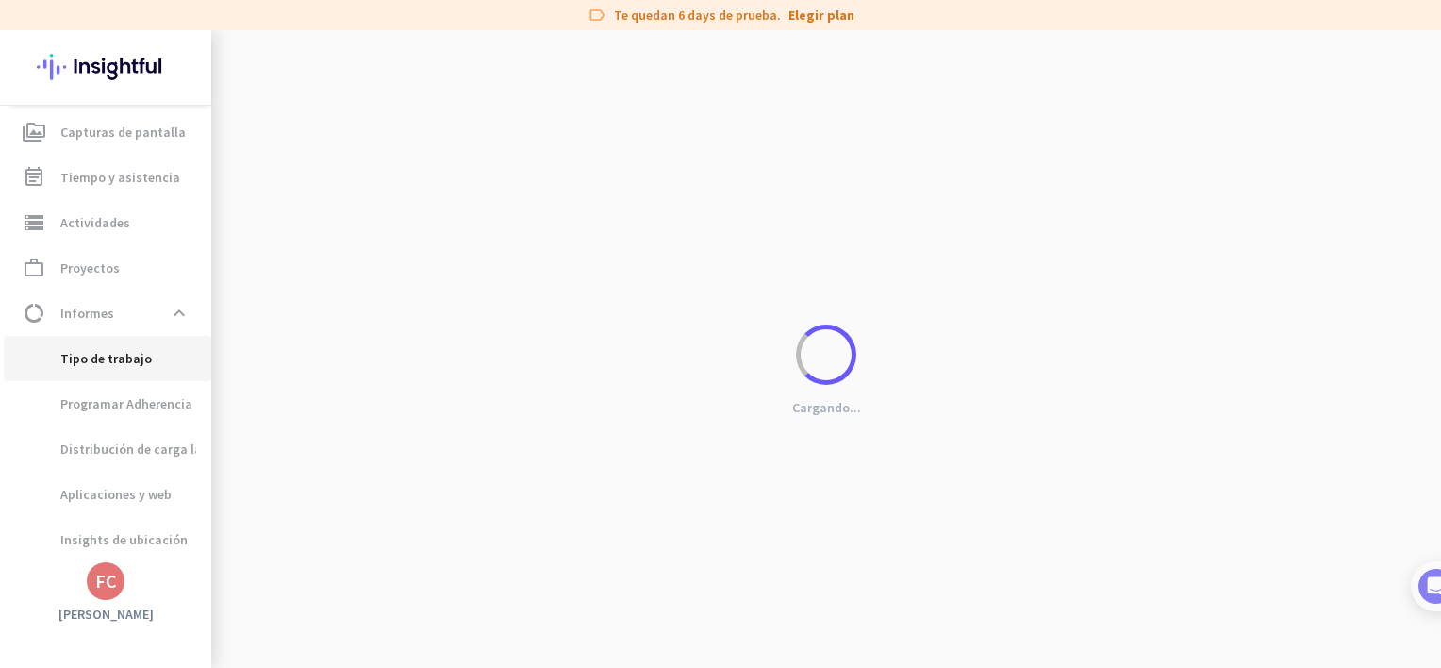
click at [128, 351] on span "Tipo de trabajo" at bounding box center [85, 358] width 133 height 45
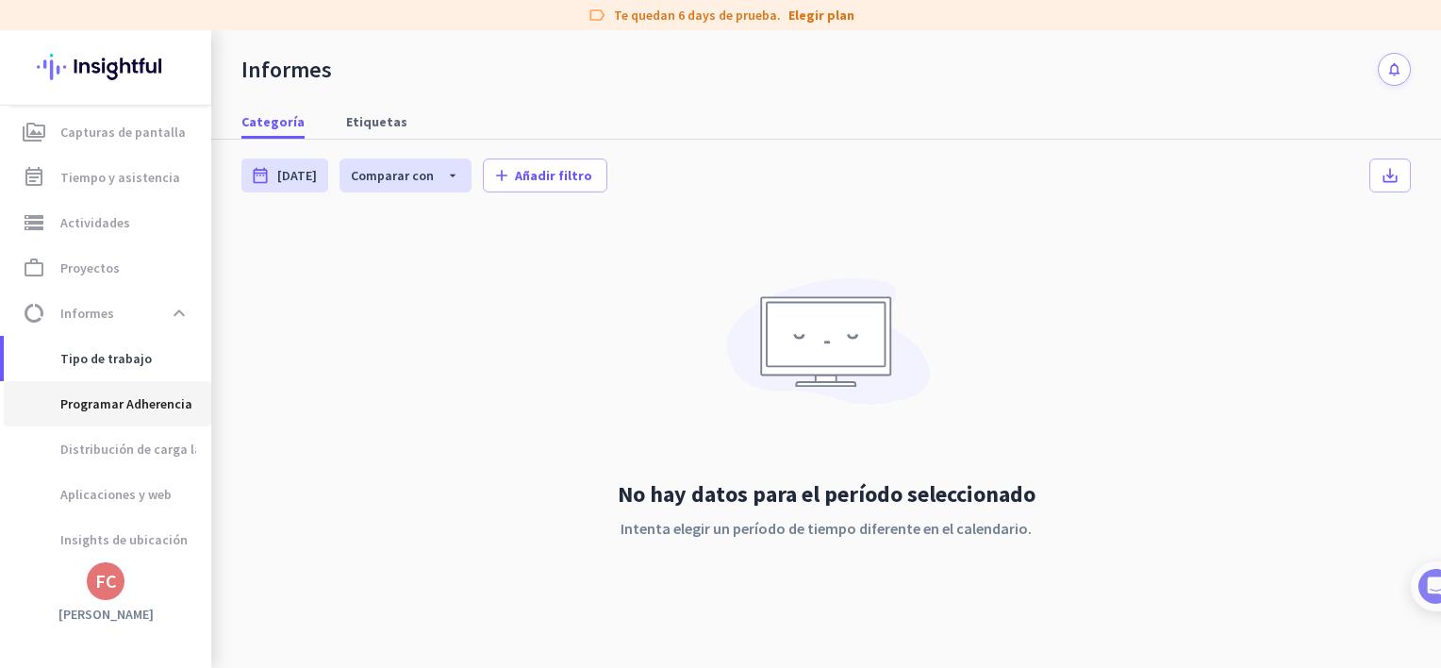
click at [143, 409] on span "Programar Adherencia" at bounding box center [105, 403] width 173 height 45
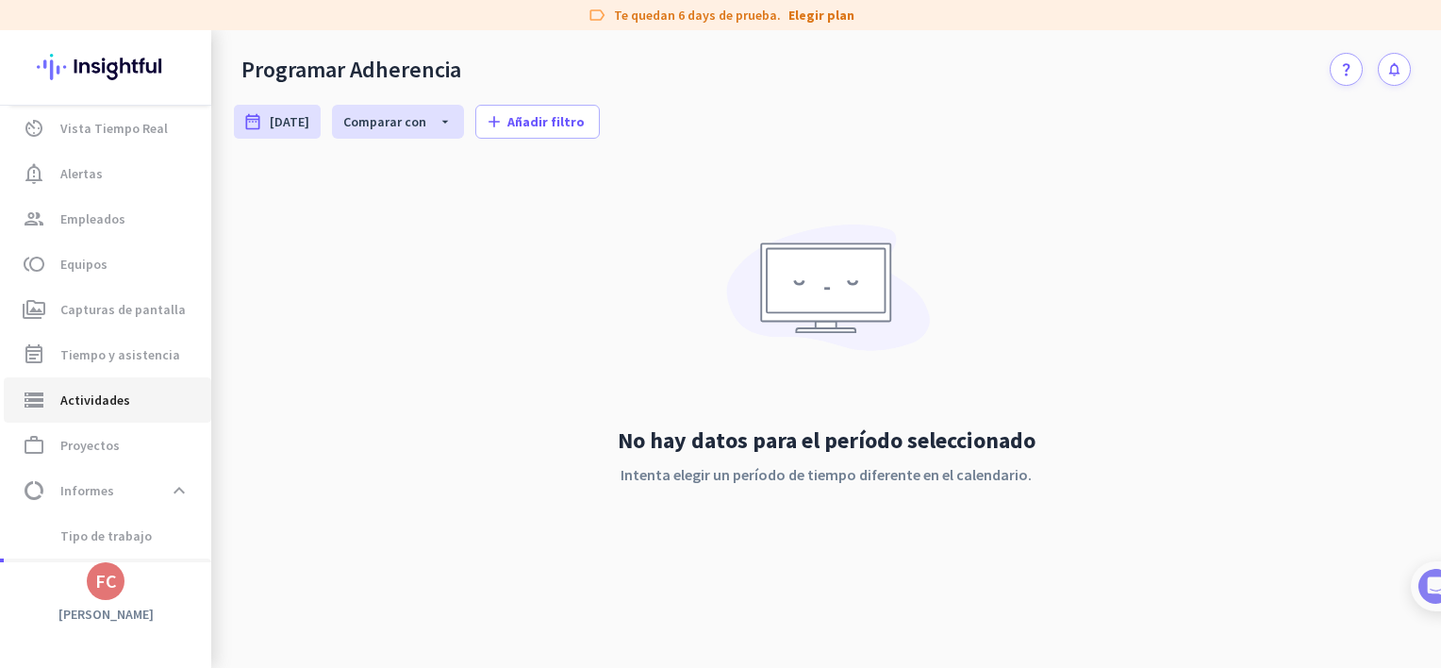
scroll to position [41, 0]
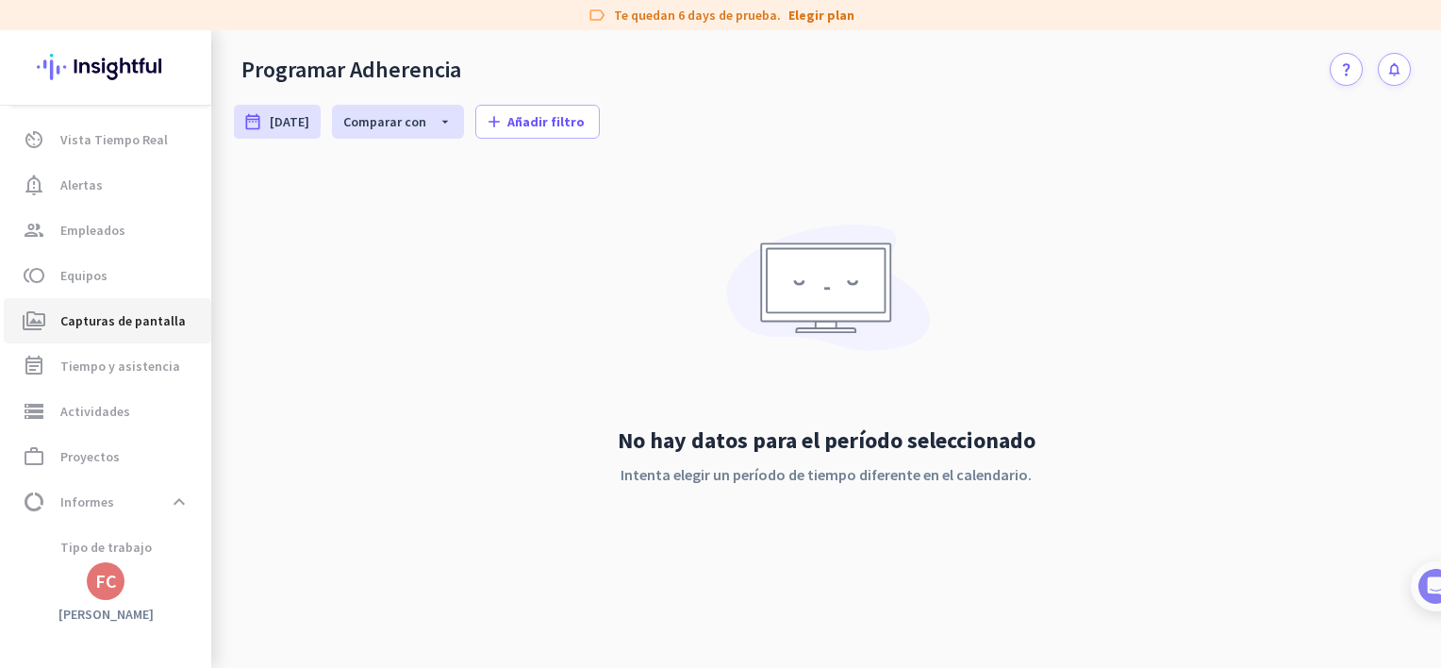
click at [157, 317] on span "Capturas de pantalla" at bounding box center [122, 320] width 125 height 23
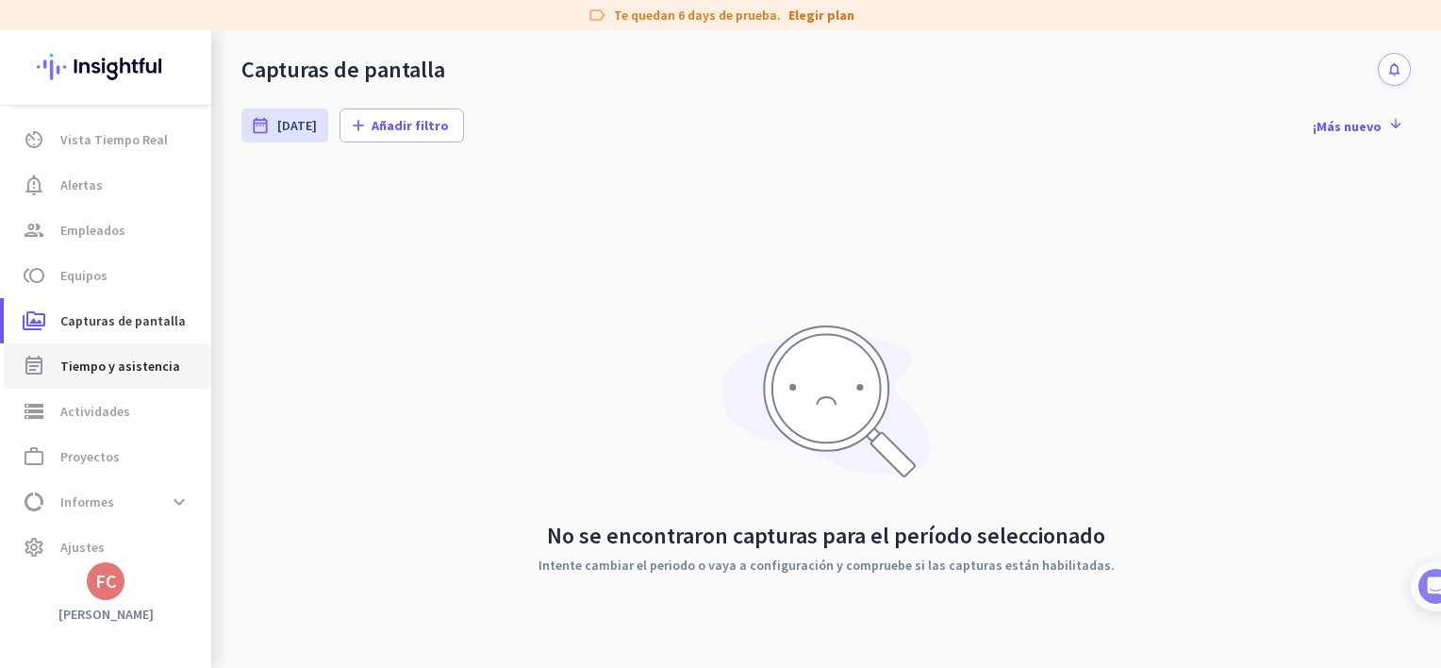
click at [59, 366] on span "event_note Tiempo y asistencia" at bounding box center [107, 366] width 177 height 23
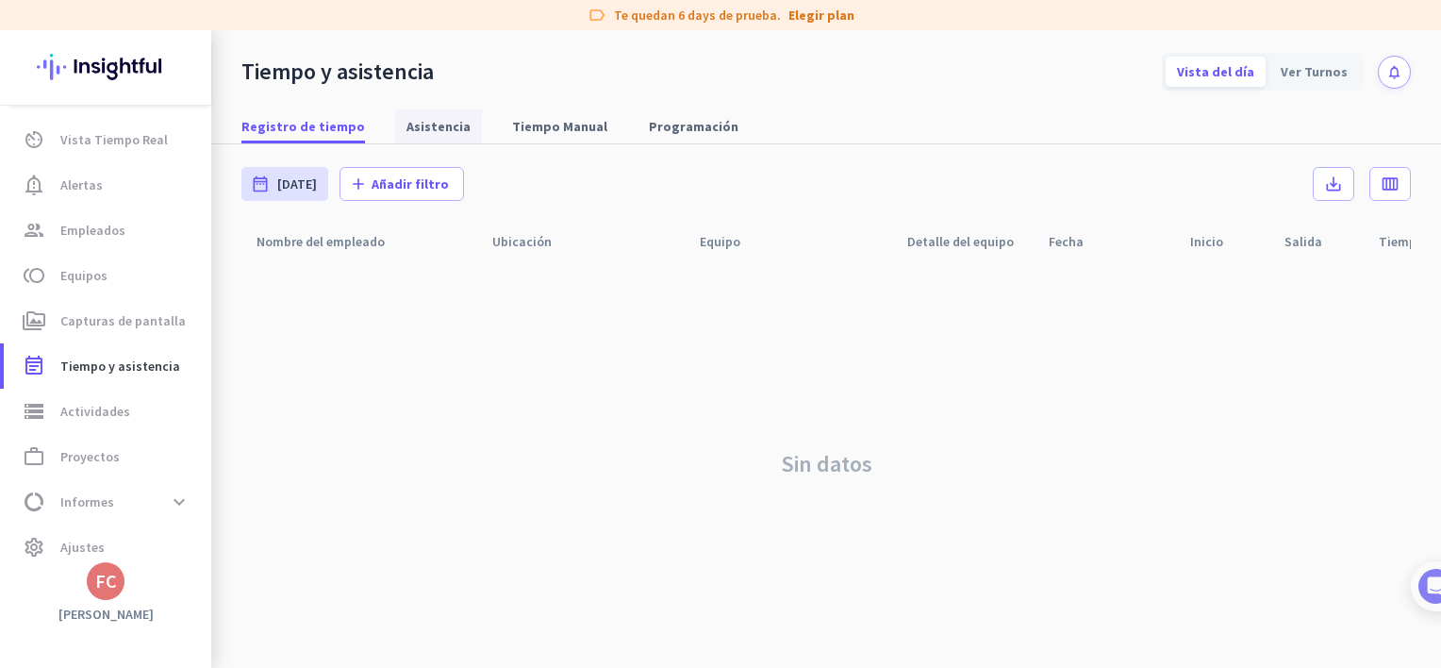
click at [421, 111] on span "Asistencia" at bounding box center [438, 126] width 64 height 34
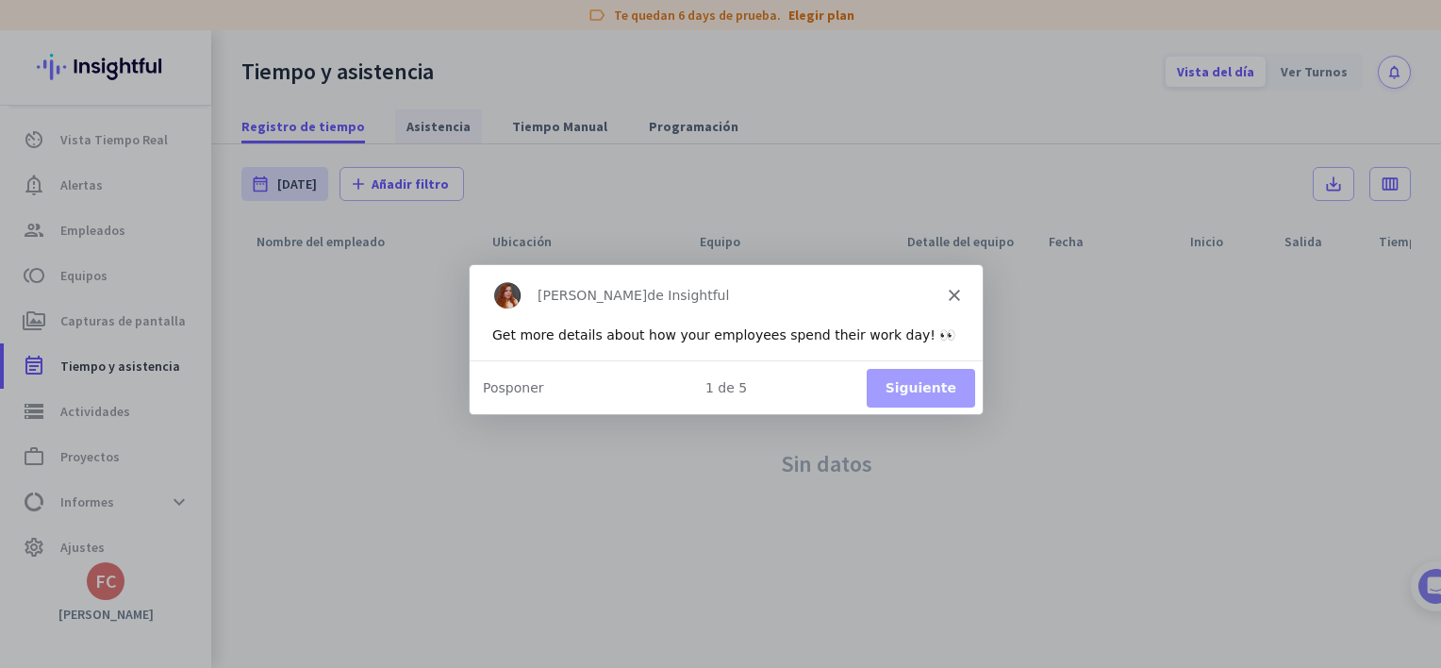
click at [427, 119] on div "Product tour overlay" at bounding box center [720, 334] width 1441 height 668
type input "[DATE] - [DATE]"
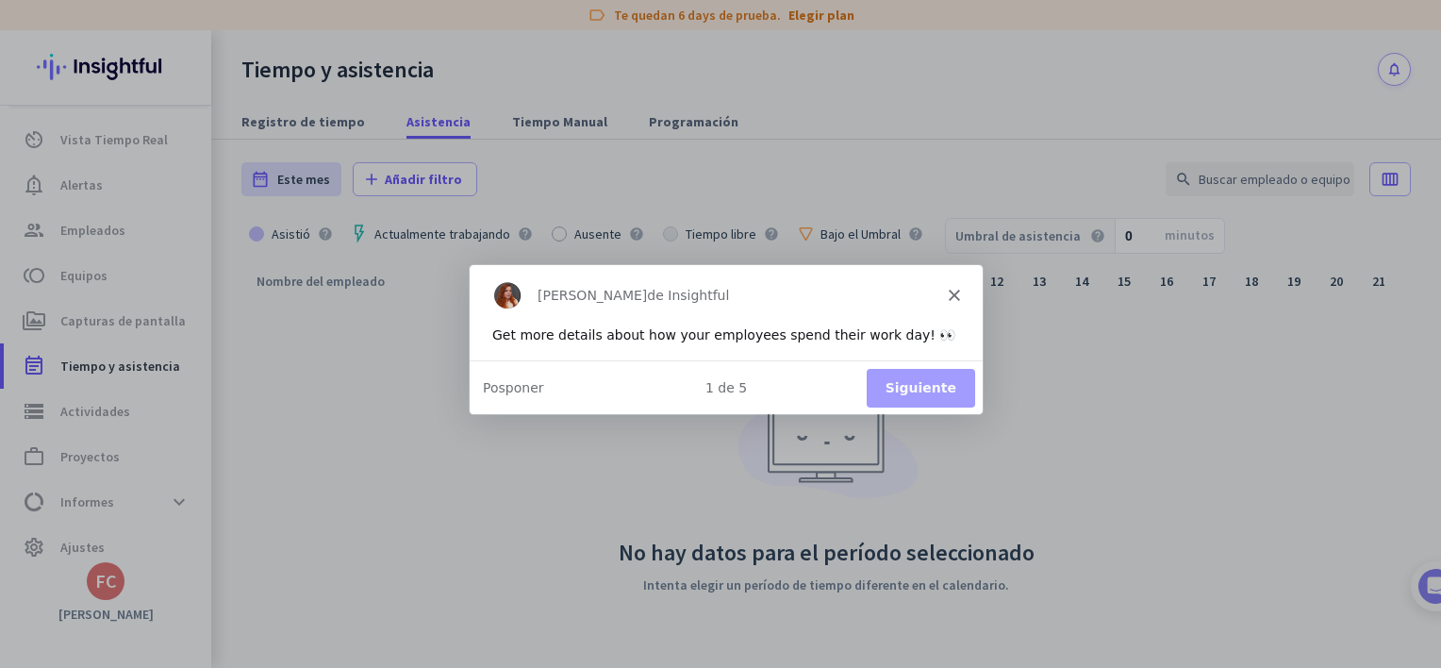
click at [953, 293] on polygon "Cerrar" at bounding box center [953, 293] width 11 height 11
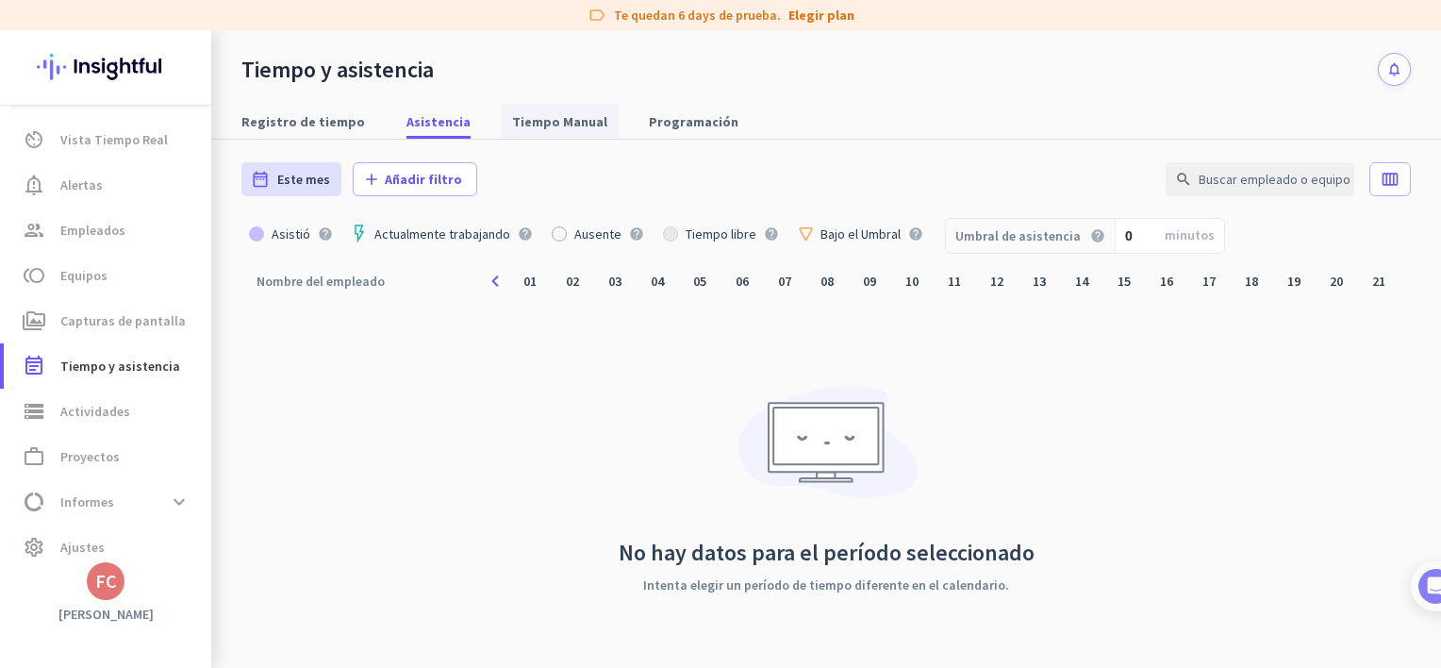
click at [523, 122] on span "Tiempo Manual" at bounding box center [559, 121] width 95 height 19
type input "[DATE] - [DATE]"
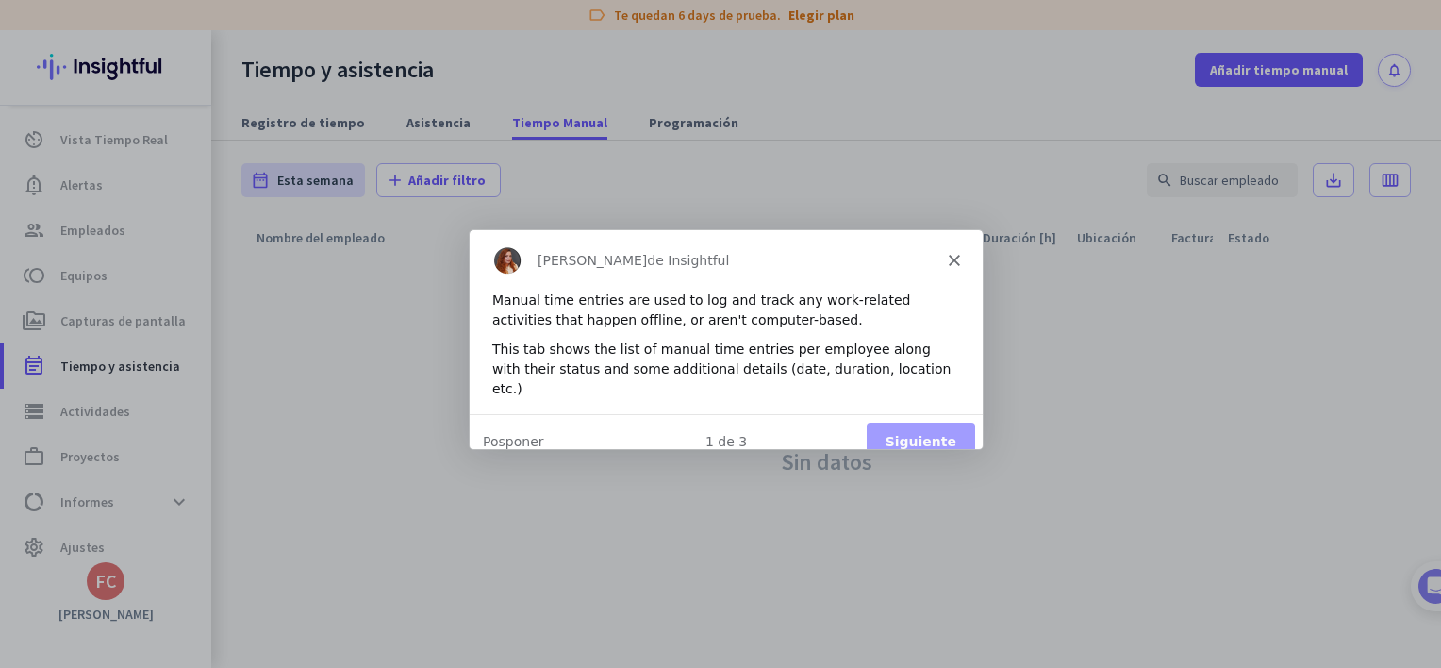
click at [953, 262] on icon "Cerrar" at bounding box center [953, 259] width 11 height 11
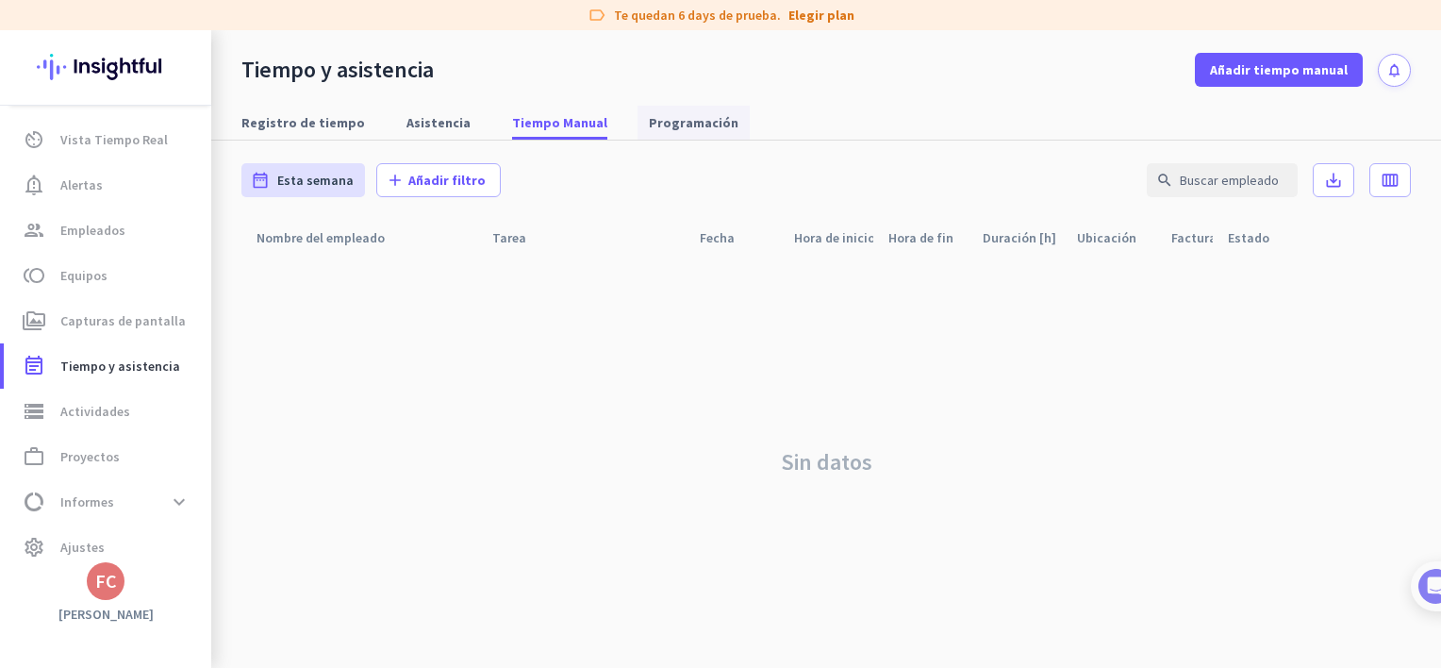
click at [656, 126] on span "Programación" at bounding box center [694, 122] width 90 height 19
type input "[DATE] - [DATE]"
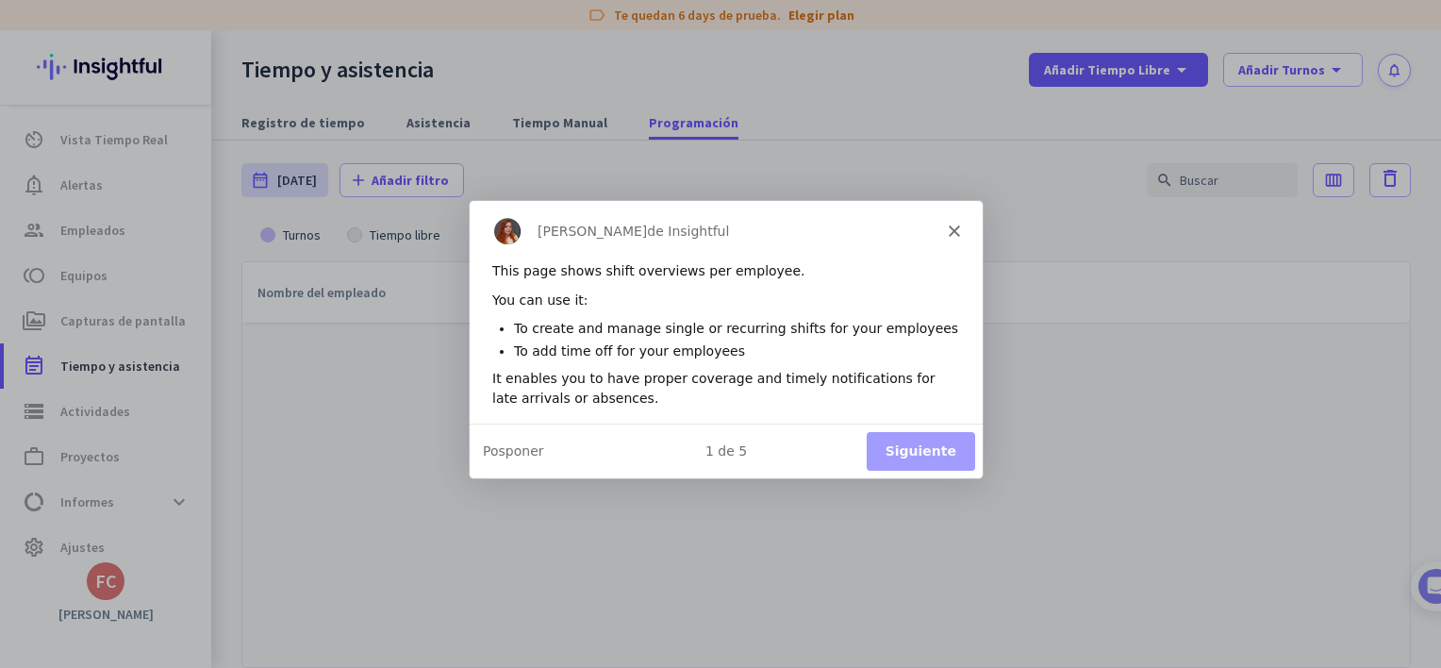
click at [960, 225] on div "[PERSON_NAME] de Insightful" at bounding box center [725, 229] width 513 height 60
click at [954, 236] on div "[PERSON_NAME] de Insightful" at bounding box center [725, 229] width 513 height 60
click at [950, 231] on polygon "Cerrar" at bounding box center [953, 228] width 11 height 11
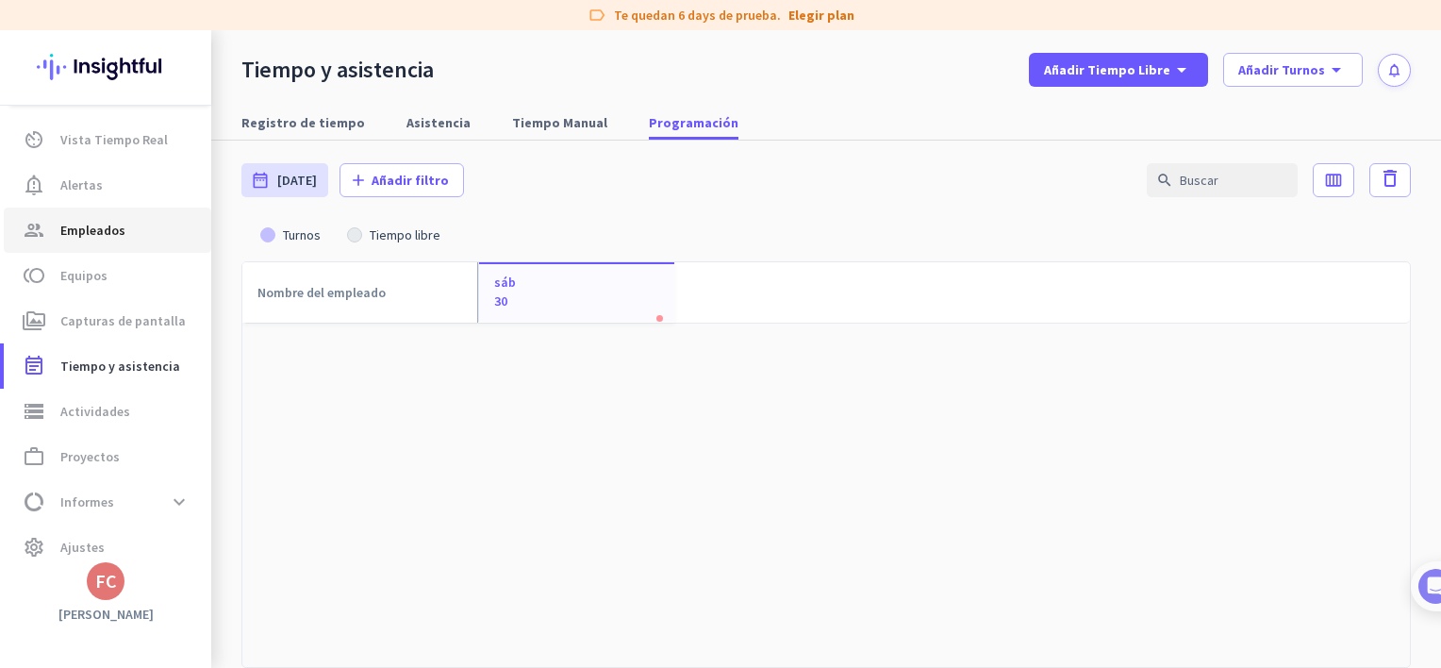
click at [83, 237] on span "Empleados" at bounding box center [92, 230] width 65 height 23
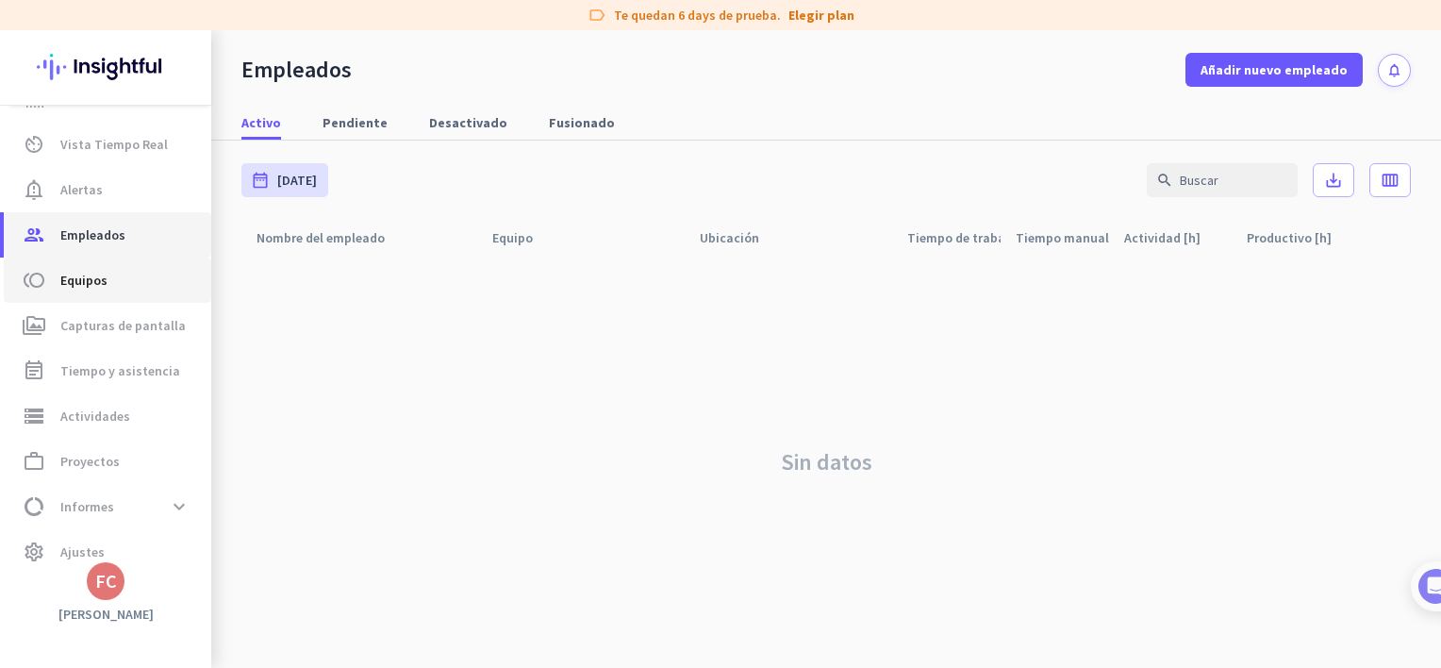
scroll to position [57, 0]
